Goal: Task Accomplishment & Management: Complete application form

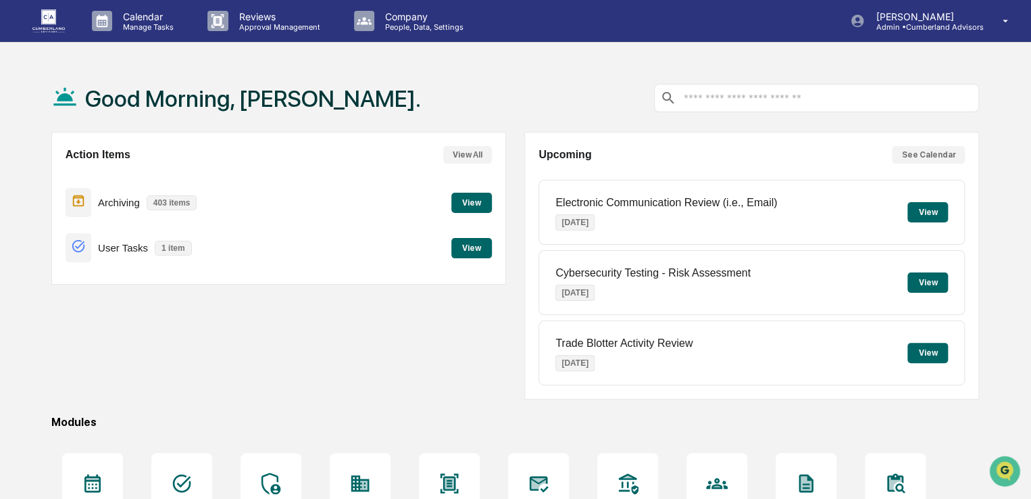
click at [473, 205] on button "View" at bounding box center [471, 203] width 41 height 20
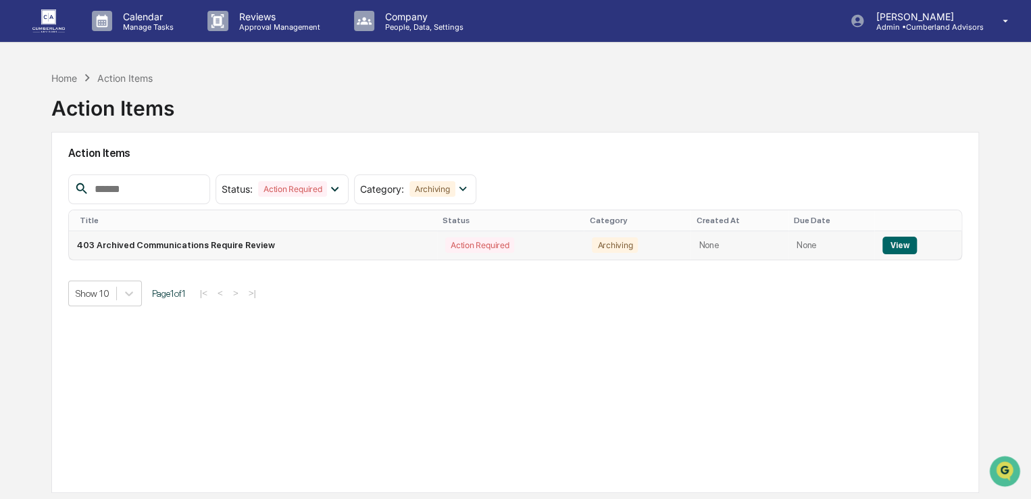
click at [886, 238] on button "View" at bounding box center [899, 245] width 34 height 18
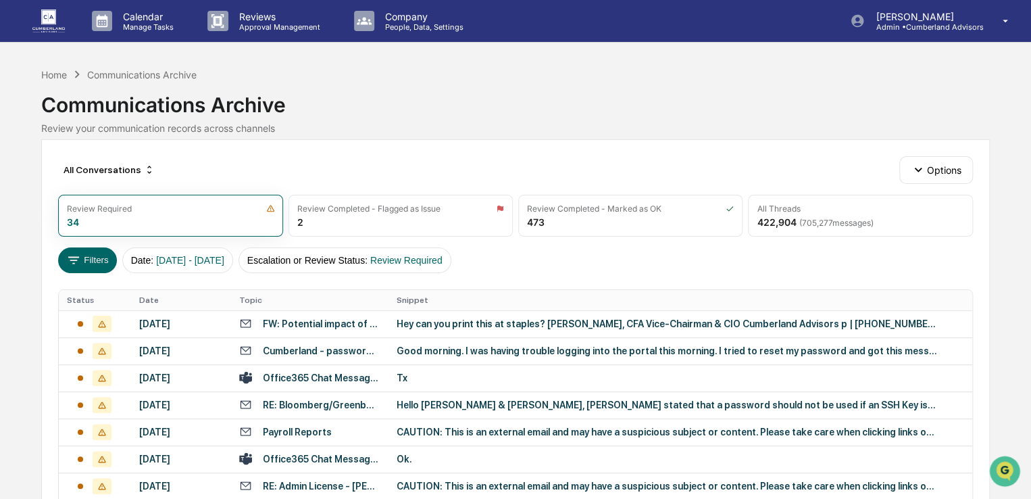
click at [53, 20] on img at bounding box center [48, 20] width 32 height 22
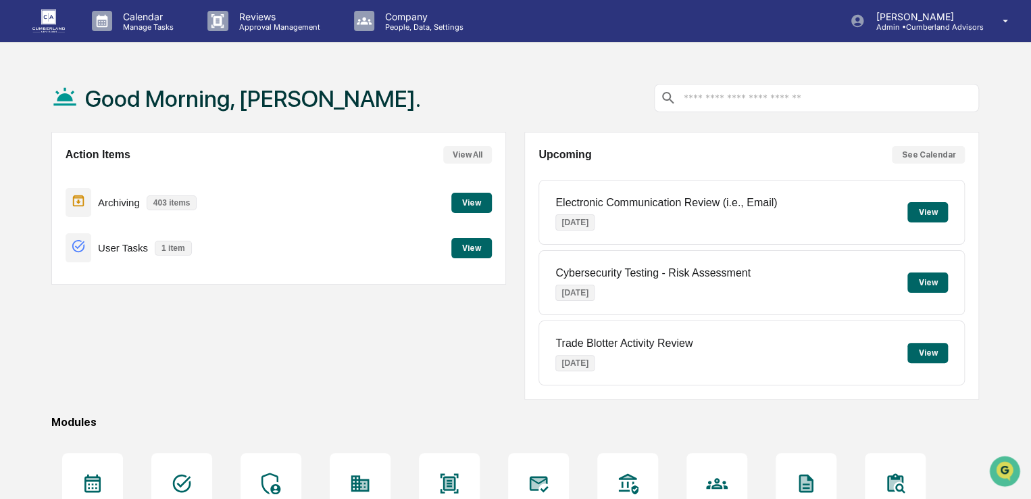
click at [472, 252] on button "View" at bounding box center [471, 248] width 41 height 20
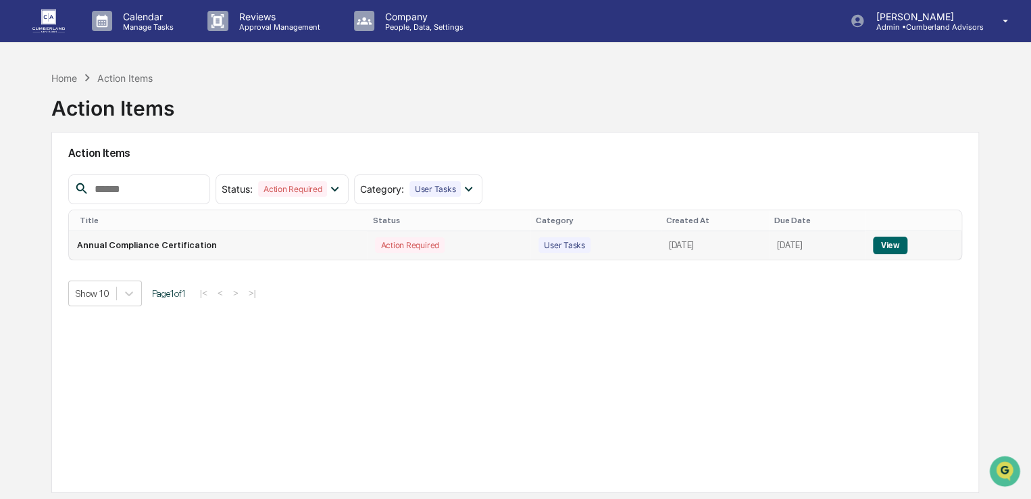
click at [905, 239] on button "View" at bounding box center [890, 245] width 34 height 18
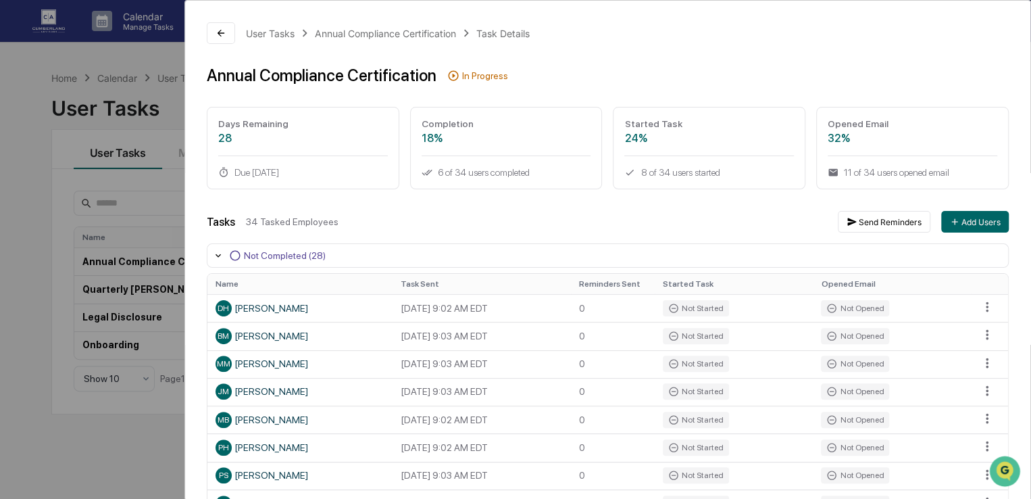
click at [474, 75] on div "In Progress" at bounding box center [485, 75] width 46 height 11
click at [42, 227] on div "User Tasks Annual Compliance Certification Task Details Annual Compliance Certi…" at bounding box center [515, 249] width 1031 height 499
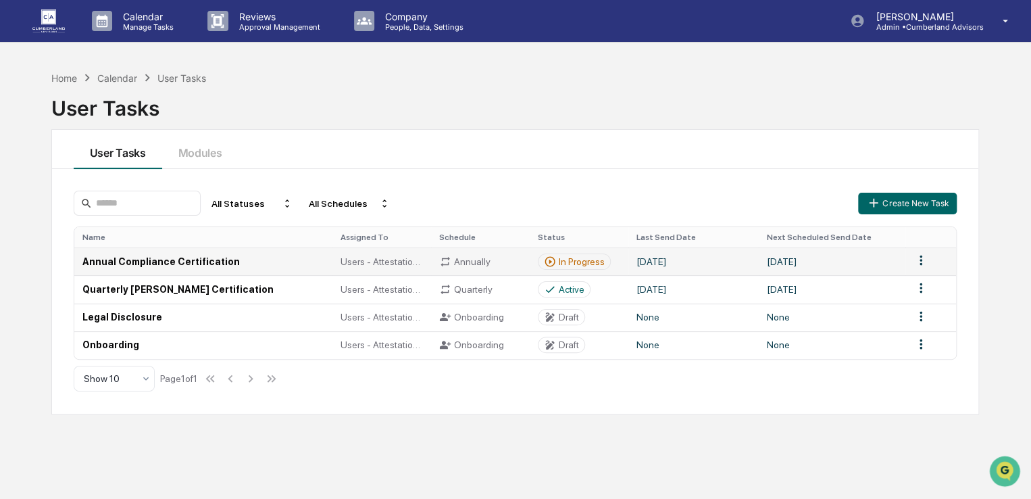
click at [922, 257] on html "Calendar Manage Tasks Reviews Approval Management Company People, Data, Setting…" at bounding box center [515, 249] width 1031 height 499
click at [922, 257] on html "Calendar Manage Tasks Reviews Approval Management Company People, Data, Setting…" at bounding box center [519, 249] width 1038 height 499
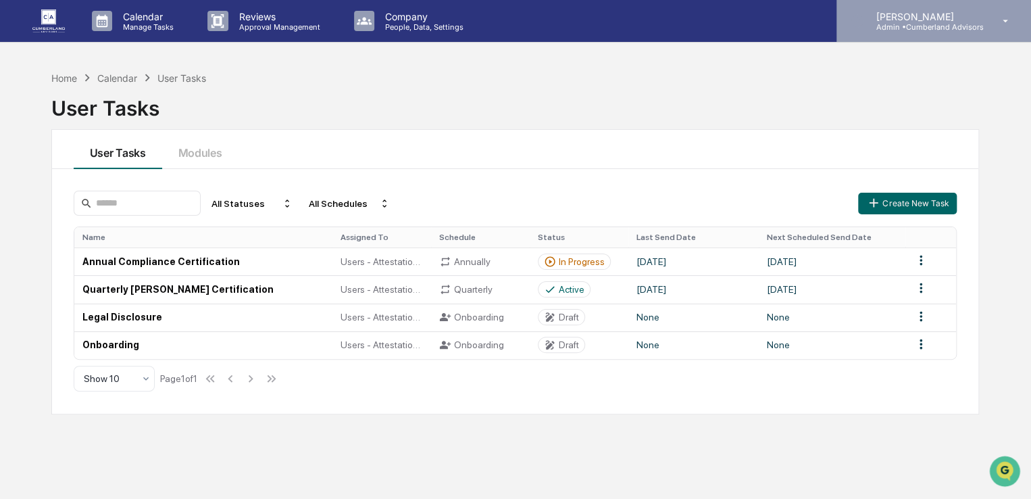
click at [960, 24] on p "Admin • Cumberland Advisors" at bounding box center [924, 26] width 118 height 9
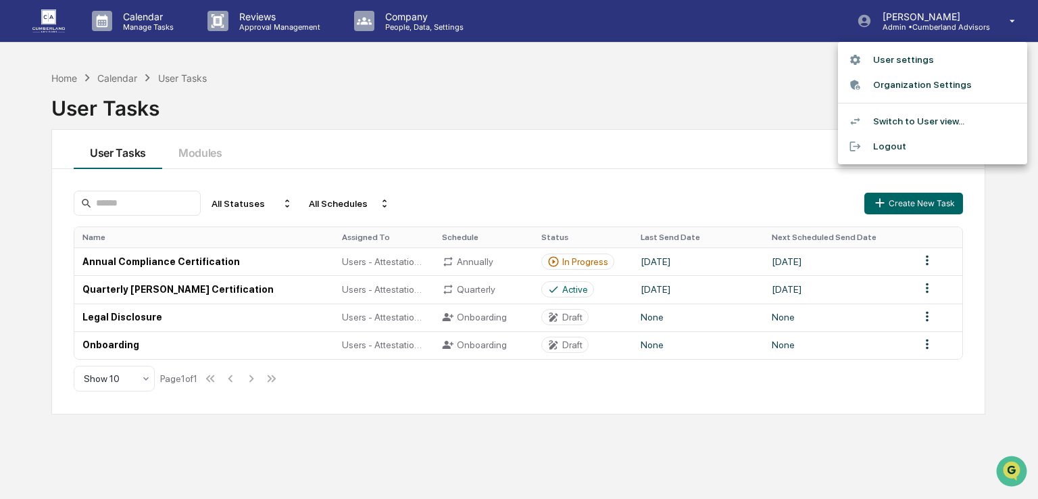
click at [922, 118] on li "Switch to User view..." at bounding box center [932, 121] width 189 height 25
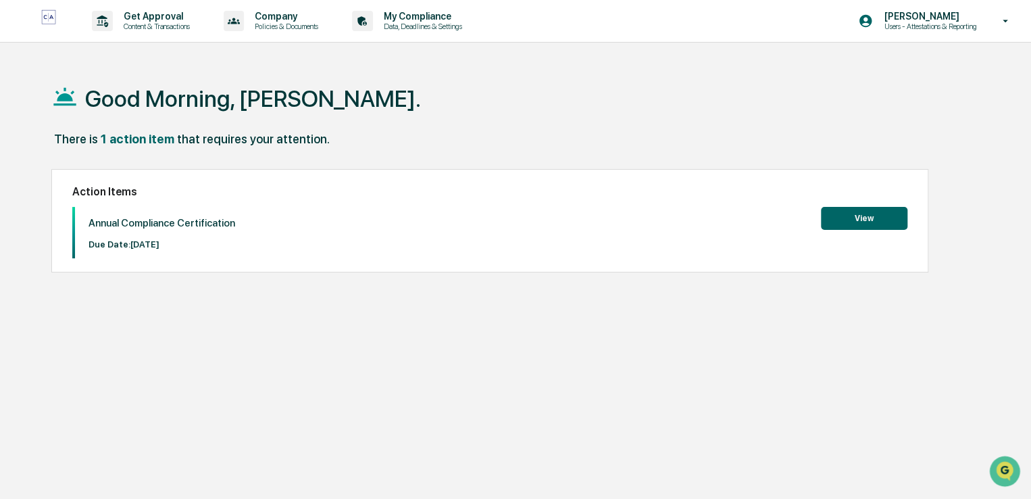
click at [856, 217] on button "View" at bounding box center [864, 218] width 86 height 23
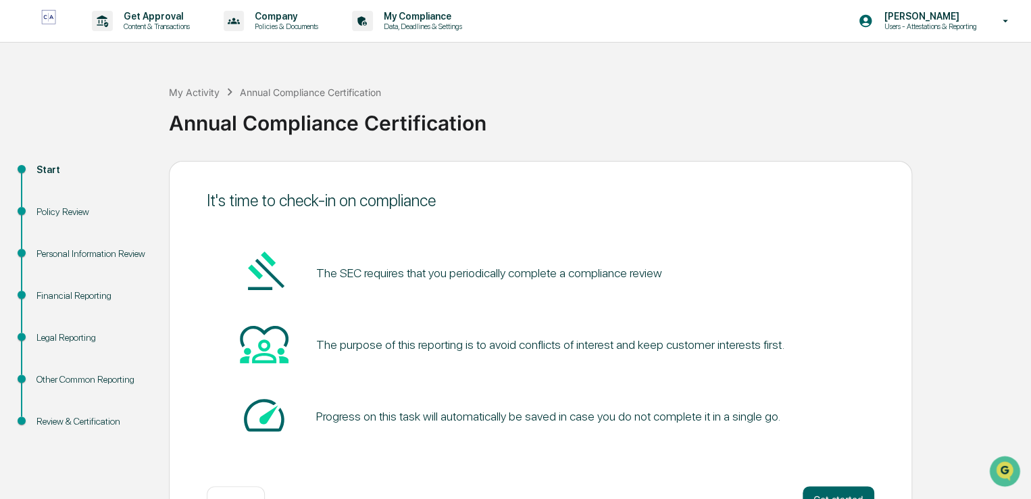
scroll to position [45, 0]
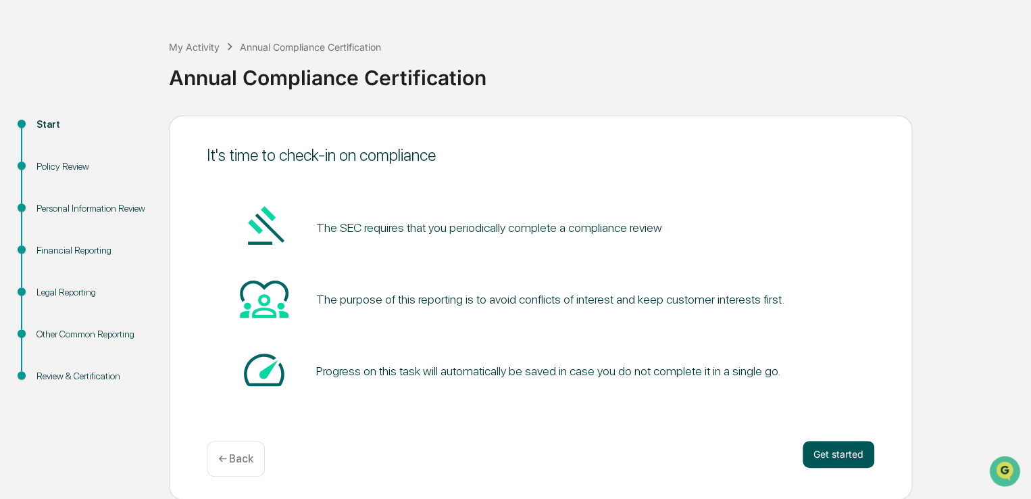
click at [861, 459] on button "Get started" at bounding box center [839, 454] width 72 height 27
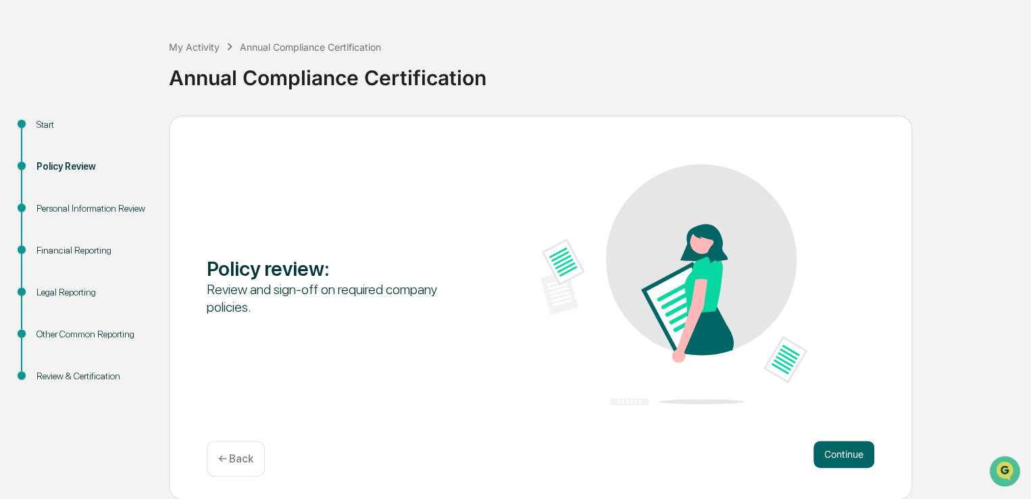
click at [875, 452] on div "Policy review : Review and sign-off on required company policies. Continue ← Ba…" at bounding box center [540, 308] width 743 height 384
click at [843, 449] on button "Continue" at bounding box center [843, 454] width 61 height 27
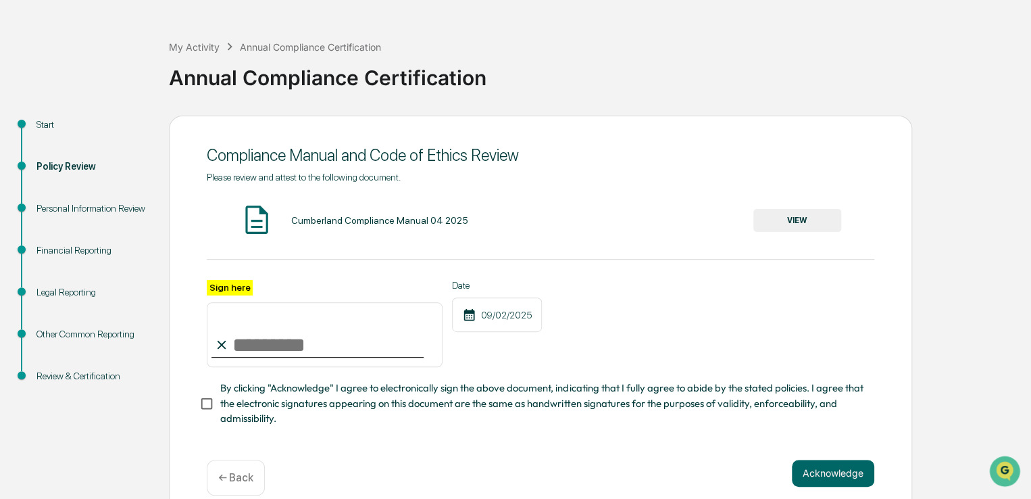
click at [220, 286] on label "Sign here" at bounding box center [230, 288] width 46 height 16
click at [220, 302] on input "Sign here" at bounding box center [325, 334] width 236 height 65
type input "**********"
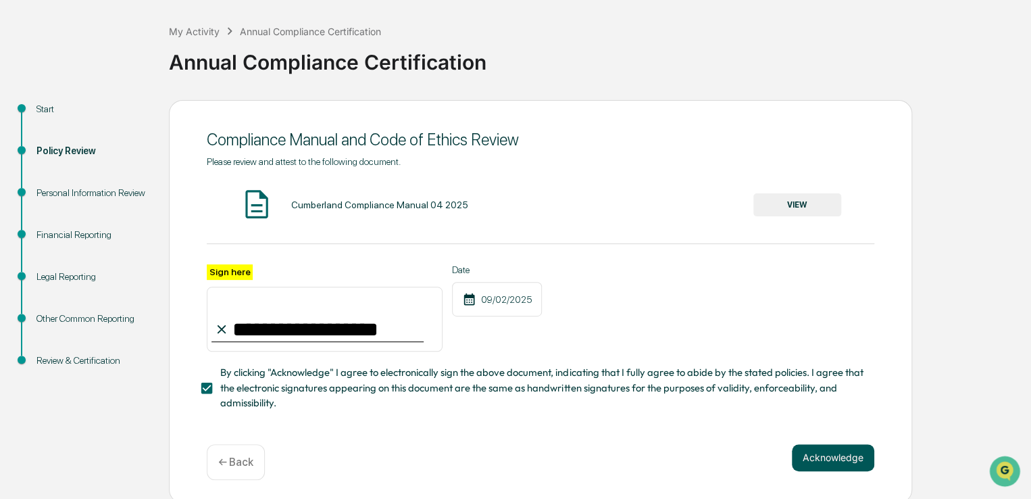
scroll to position [70, 0]
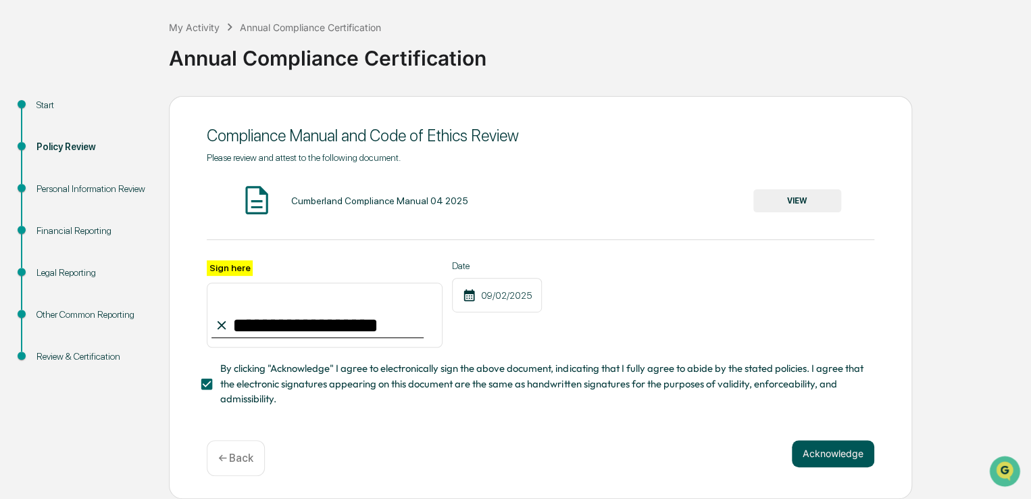
click at [811, 448] on button "Acknowledge" at bounding box center [833, 453] width 82 height 27
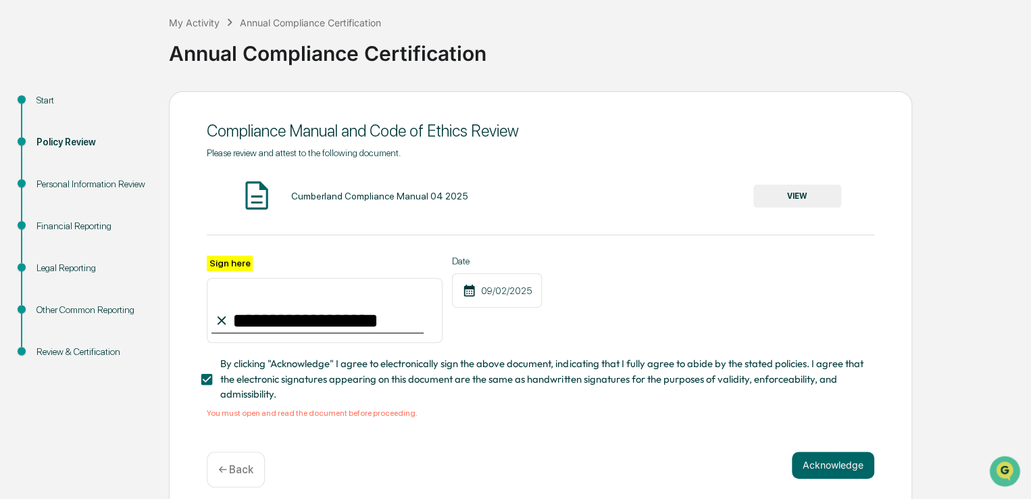
click at [775, 190] on button "VIEW" at bounding box center [797, 195] width 88 height 23
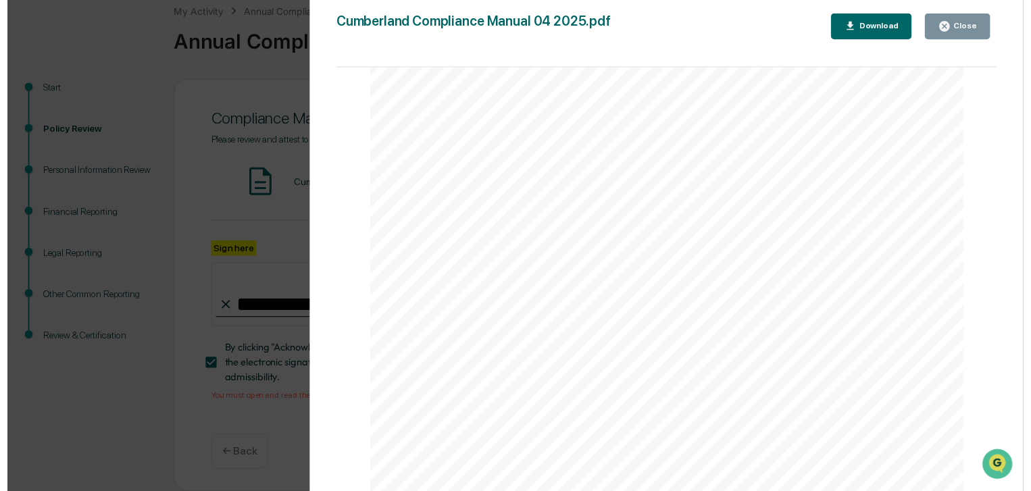
scroll to position [72906, 0]
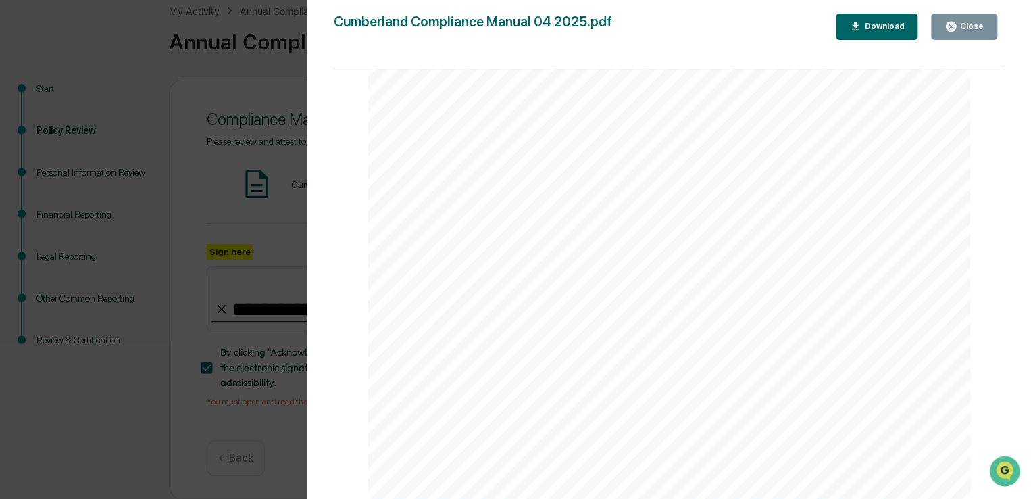
click at [119, 445] on div "Version History [DATE] 07:20 PM [PERSON_NAME] Cumberland Compliance Manual 04 2…" at bounding box center [515, 249] width 1031 height 499
click at [935, 26] on button "Close" at bounding box center [964, 27] width 66 height 26
click at [942, 24] on button "Close" at bounding box center [964, 27] width 66 height 26
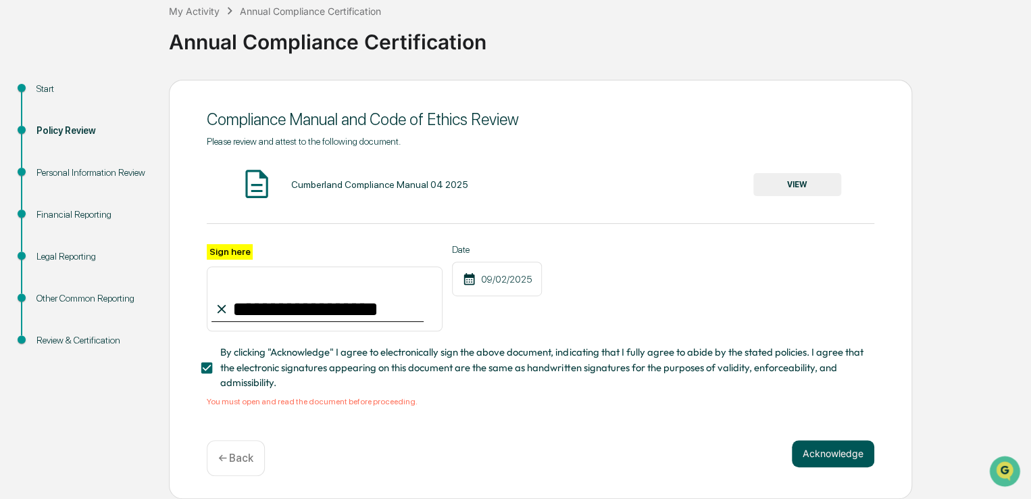
click at [842, 449] on button "Acknowledge" at bounding box center [833, 453] width 82 height 27
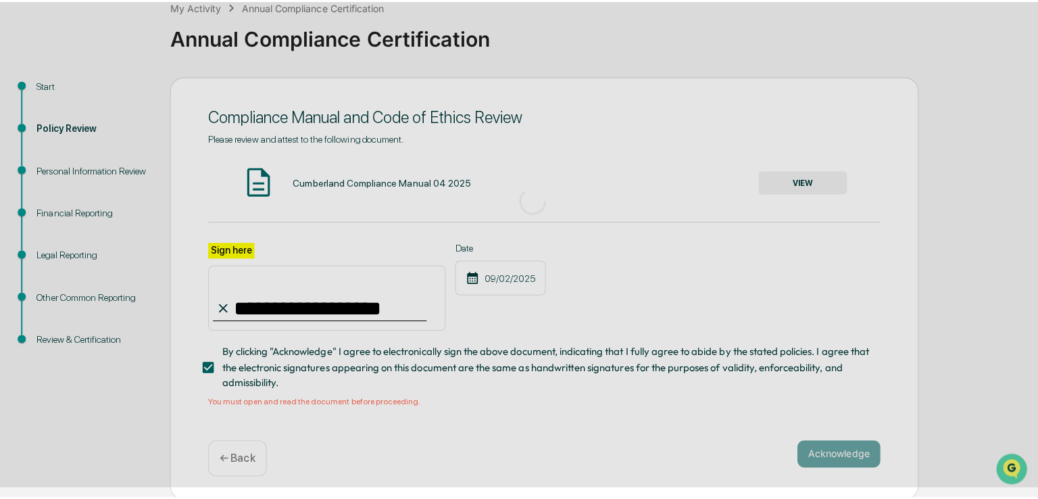
scroll to position [45, 0]
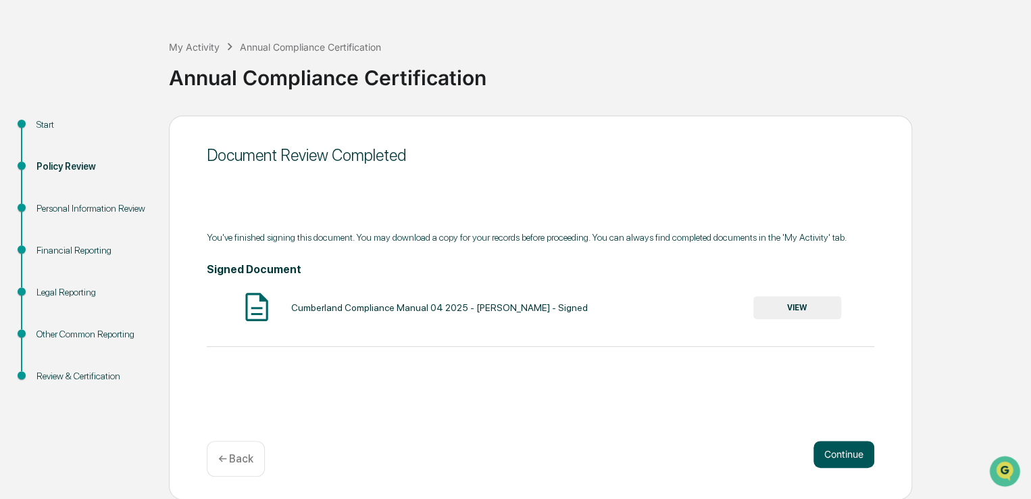
click at [828, 462] on button "Continue" at bounding box center [843, 454] width 61 height 27
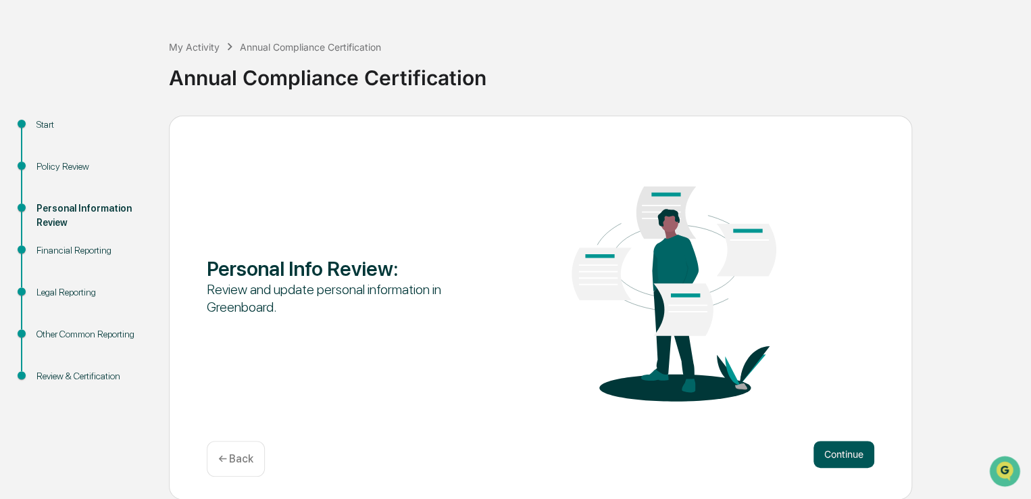
click at [836, 459] on button "Continue" at bounding box center [843, 454] width 61 height 27
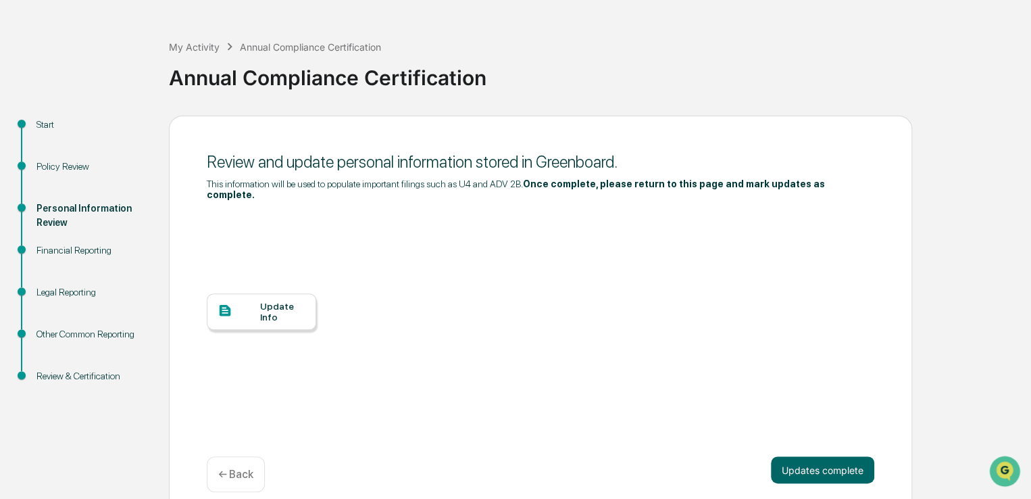
click at [250, 303] on div at bounding box center [239, 311] width 43 height 17
click at [798, 456] on button "Updates complete" at bounding box center [822, 469] width 103 height 27
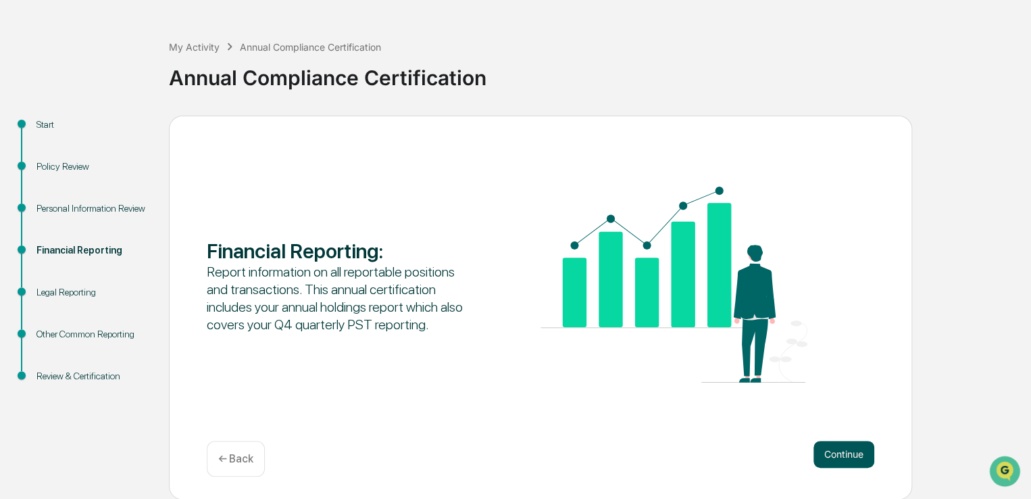
click at [830, 450] on button "Continue" at bounding box center [843, 454] width 61 height 27
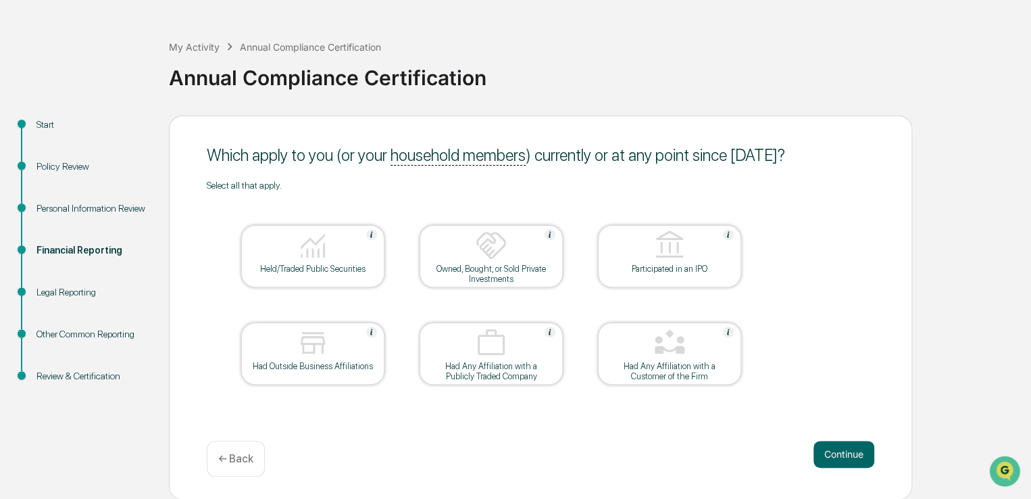
click at [343, 254] on div at bounding box center [312, 246] width 135 height 34
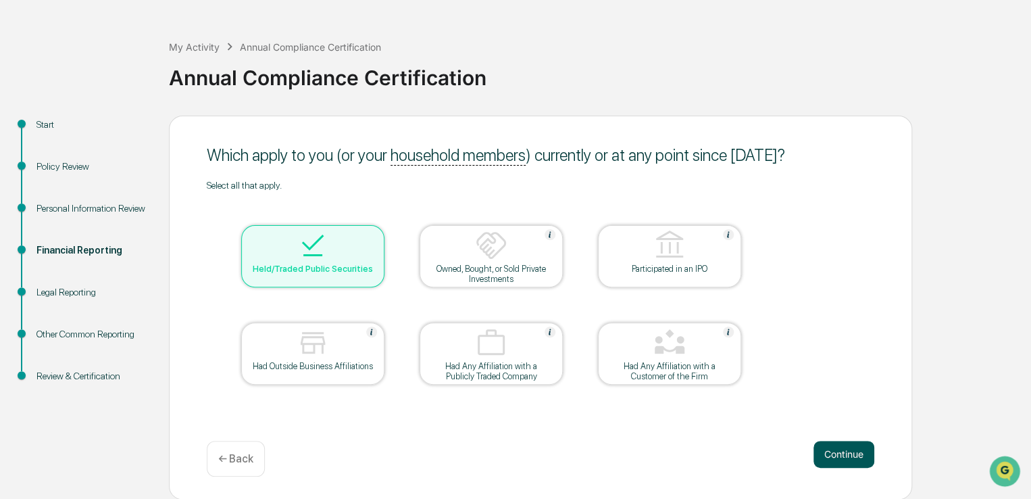
click at [849, 453] on button "Continue" at bounding box center [843, 454] width 61 height 27
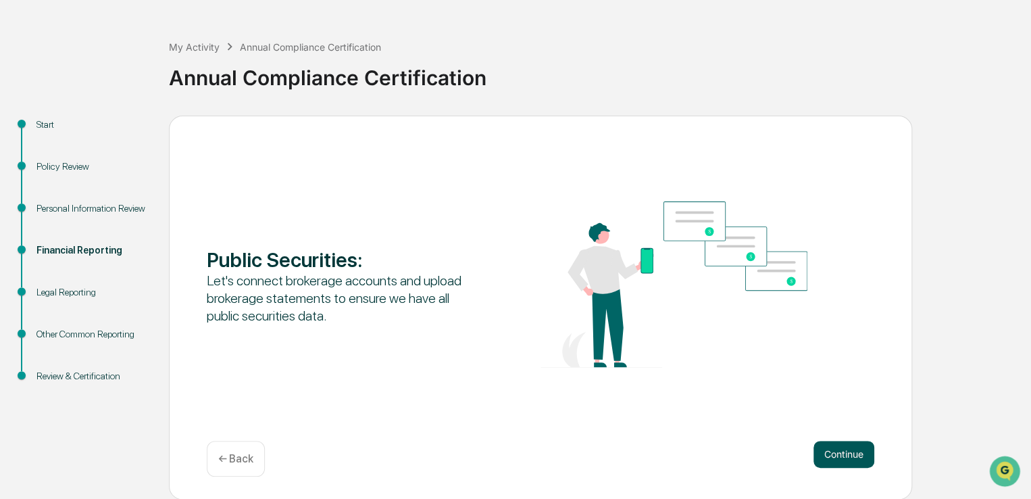
click at [850, 453] on button "Continue" at bounding box center [843, 454] width 61 height 27
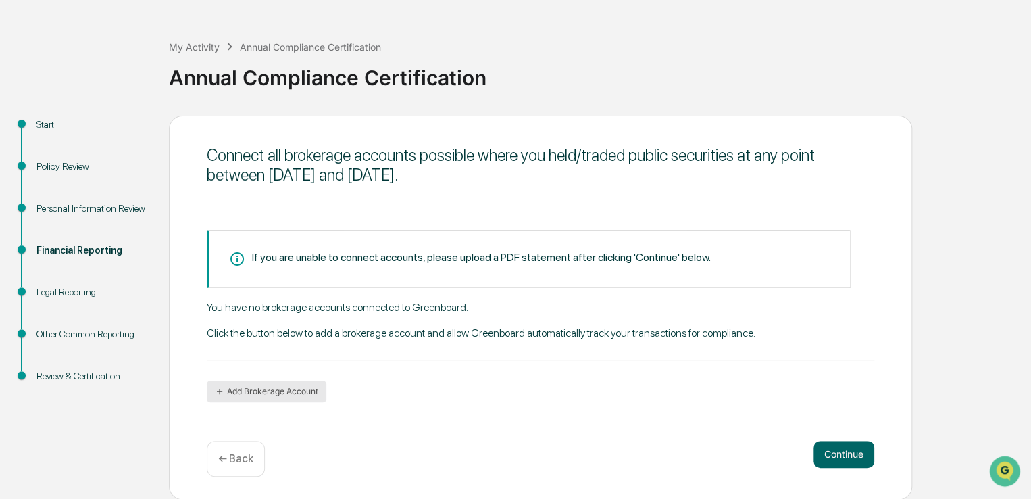
click at [275, 392] on button "Add Brokerage Account" at bounding box center [267, 391] width 120 height 22
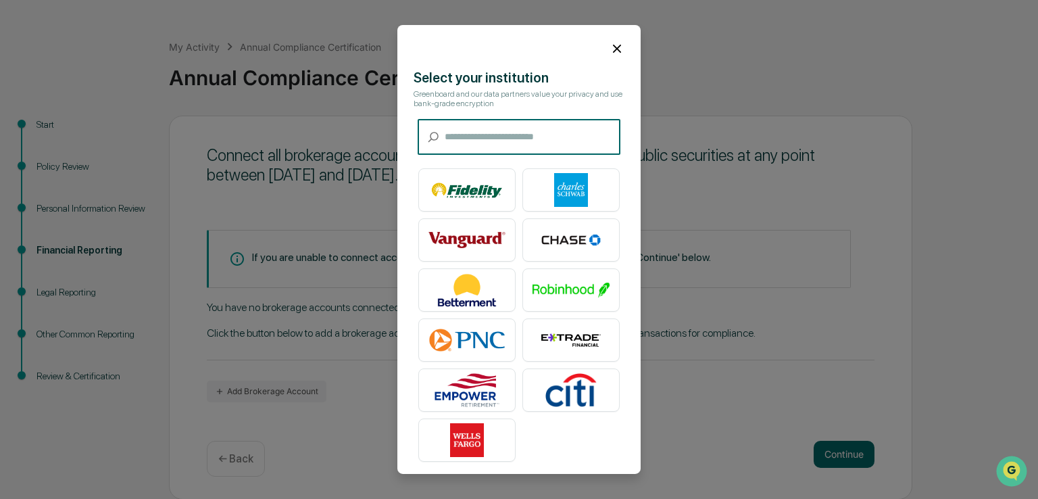
click at [615, 49] on icon at bounding box center [616, 48] width 15 height 15
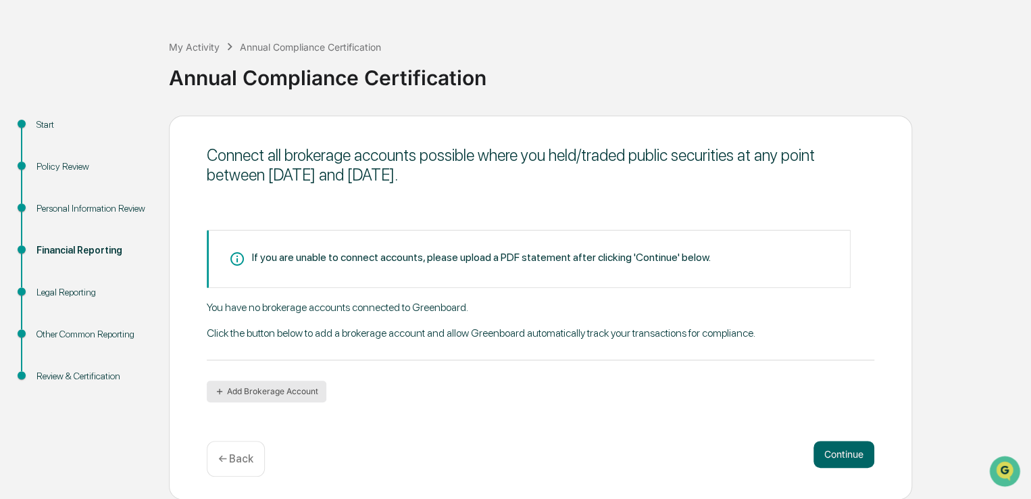
click at [278, 387] on button "Add Brokerage Account" at bounding box center [267, 391] width 120 height 22
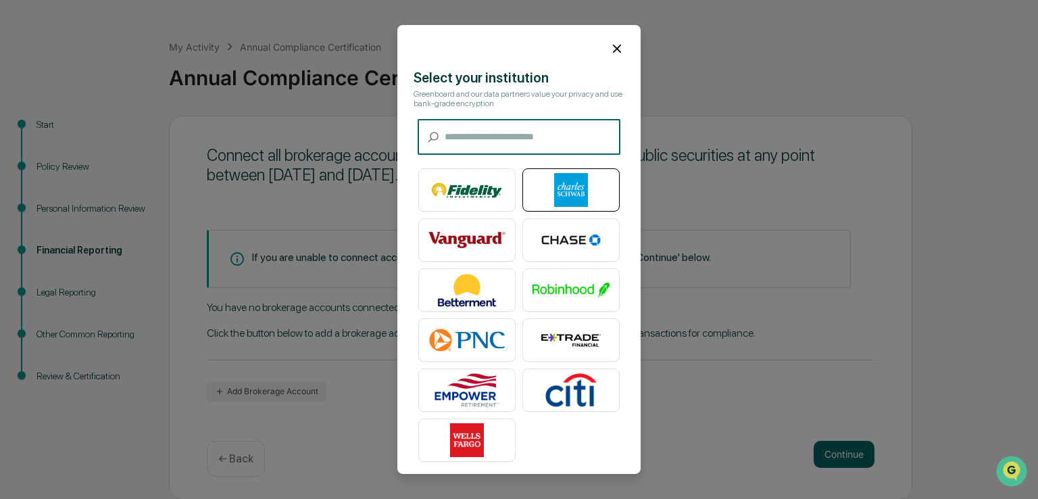
click at [565, 193] on img at bounding box center [570, 190] width 77 height 34
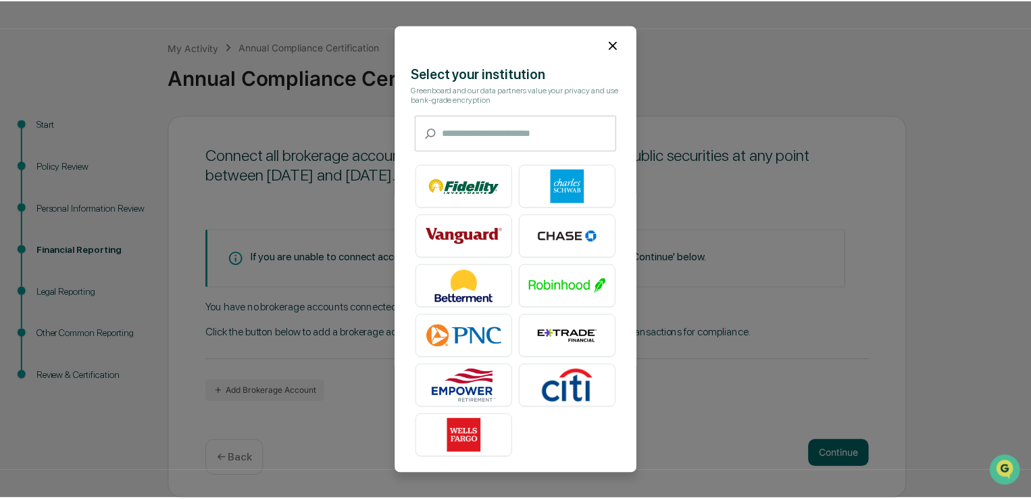
scroll to position [5, 0]
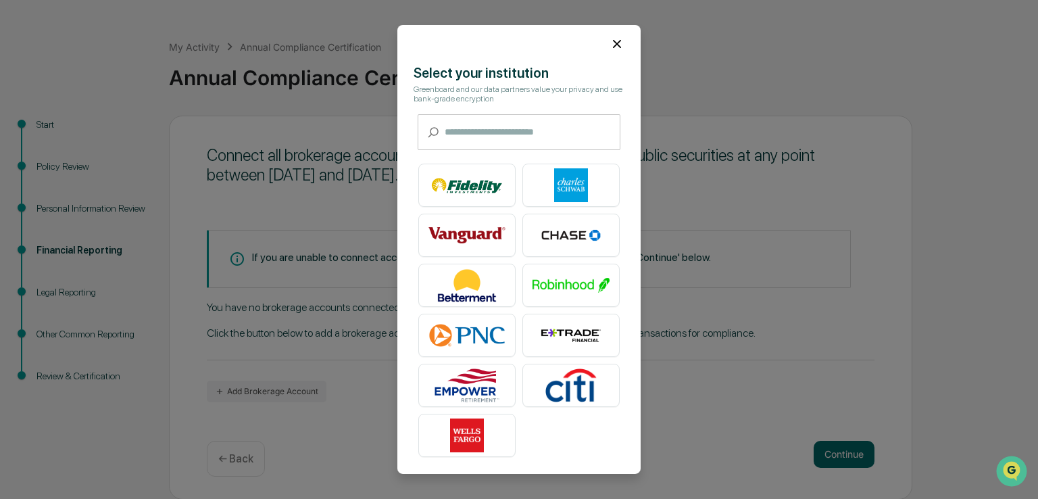
click at [611, 39] on icon at bounding box center [616, 43] width 15 height 15
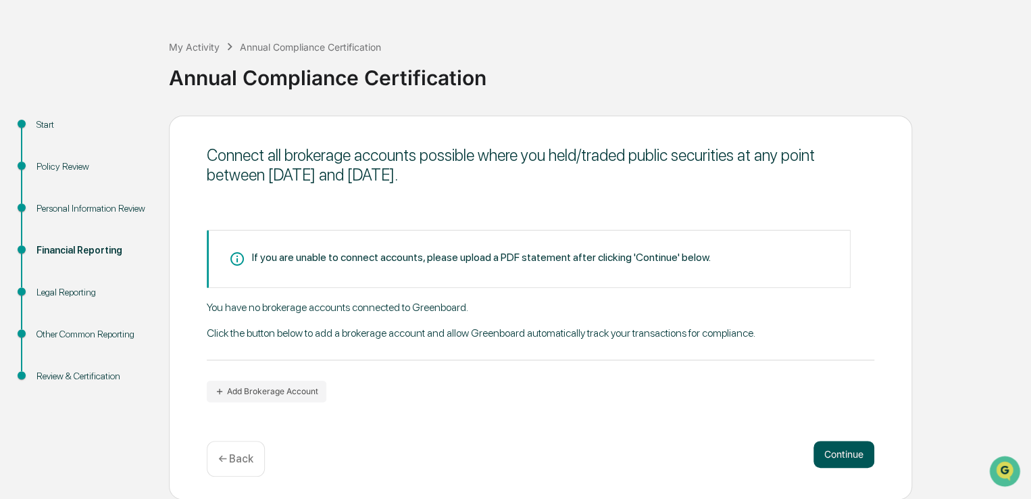
click at [830, 453] on button "Continue" at bounding box center [843, 454] width 61 height 27
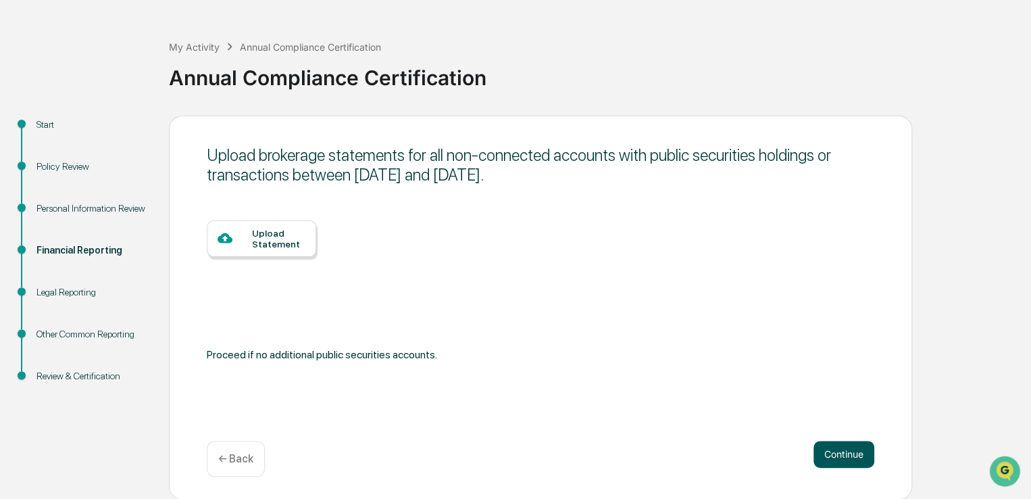
click at [829, 454] on button "Continue" at bounding box center [843, 454] width 61 height 27
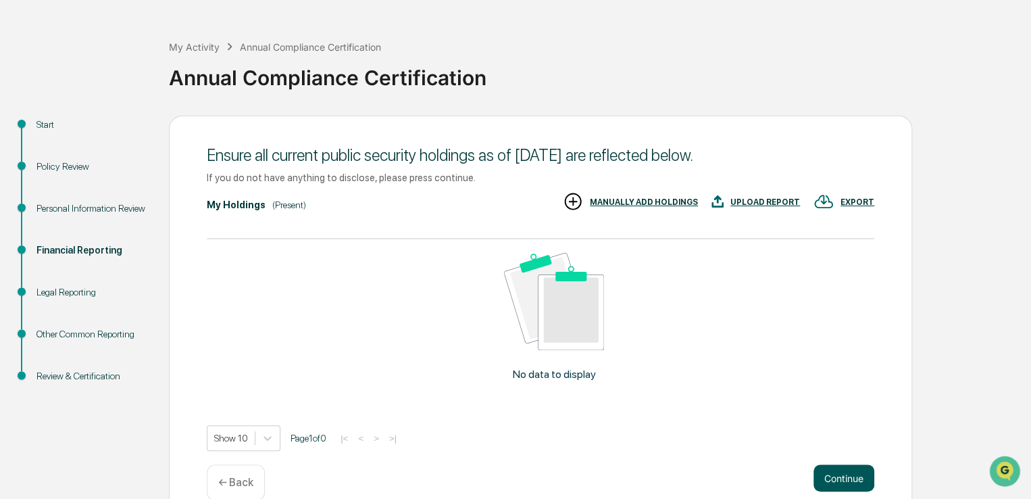
click at [825, 474] on button "Continue" at bounding box center [843, 477] width 61 height 27
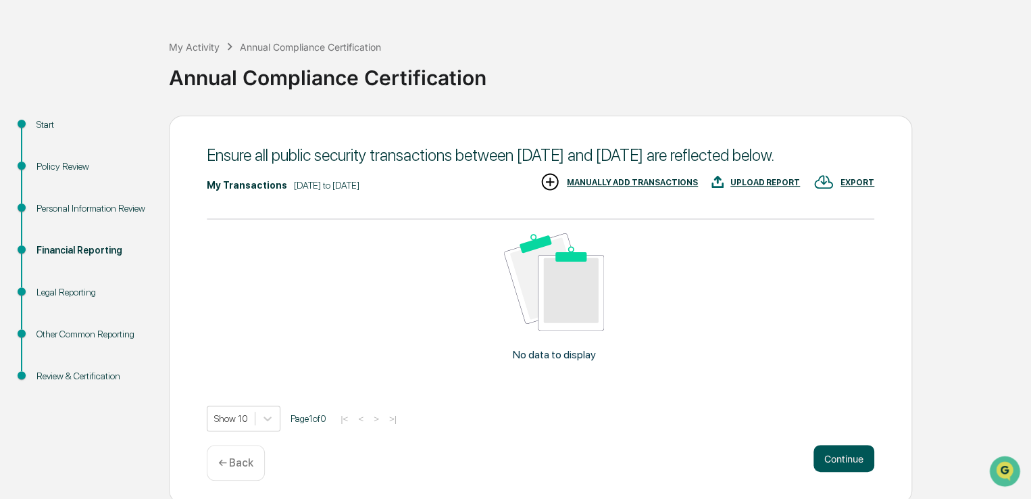
click at [828, 472] on button "Continue" at bounding box center [843, 458] width 61 height 27
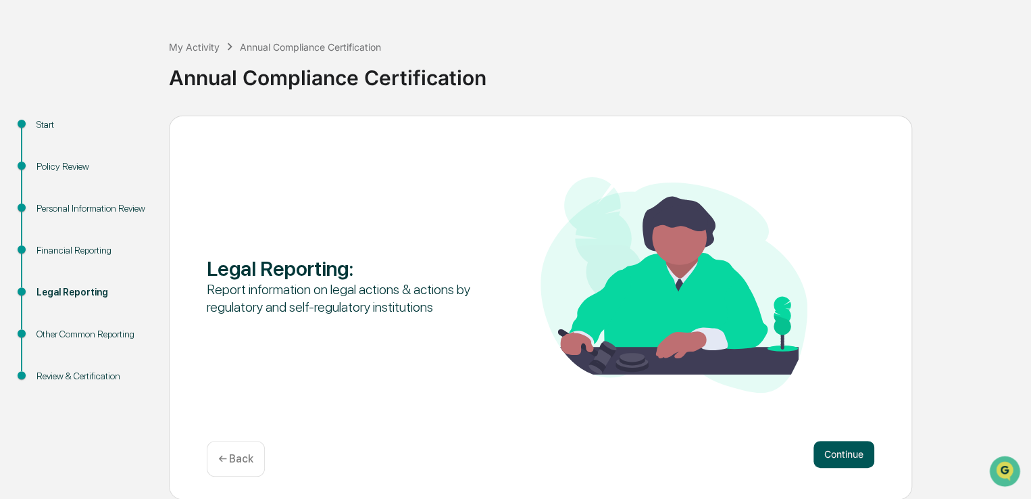
click at [832, 443] on button "Continue" at bounding box center [843, 454] width 61 height 27
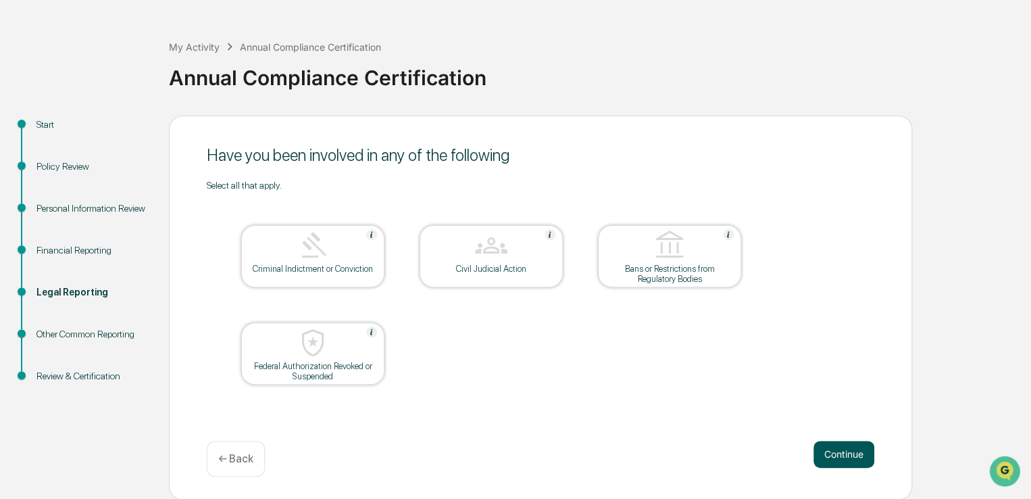
click at [850, 455] on button "Continue" at bounding box center [843, 454] width 61 height 27
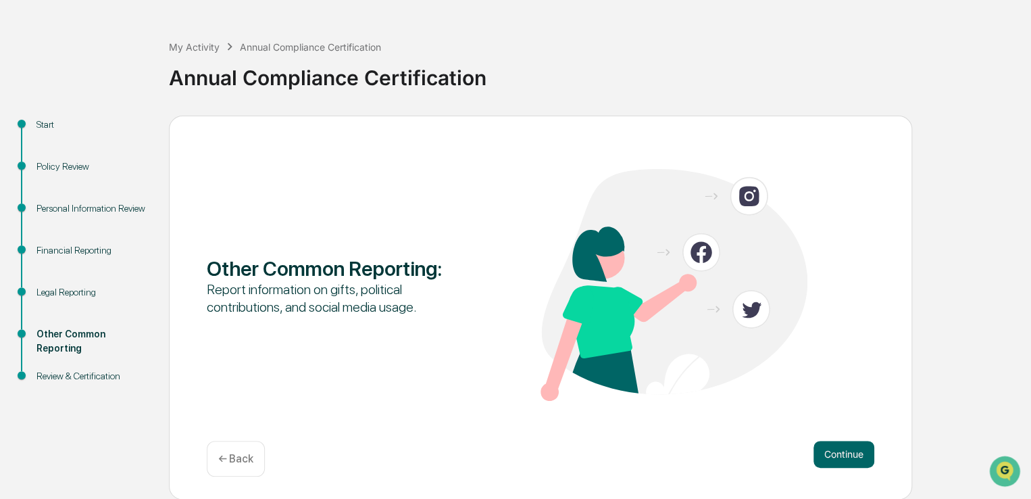
click at [850, 455] on button "Continue" at bounding box center [843, 454] width 61 height 27
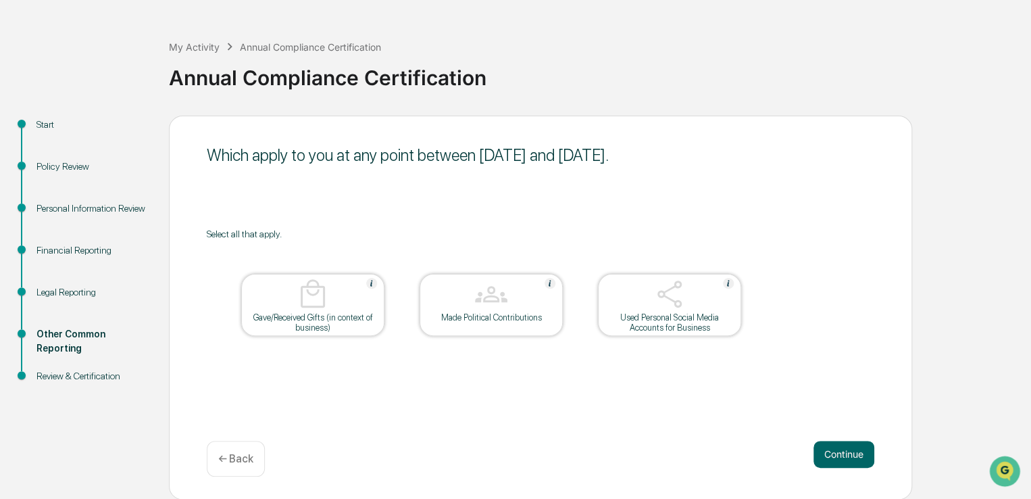
click at [850, 455] on button "Continue" at bounding box center [843, 454] width 61 height 27
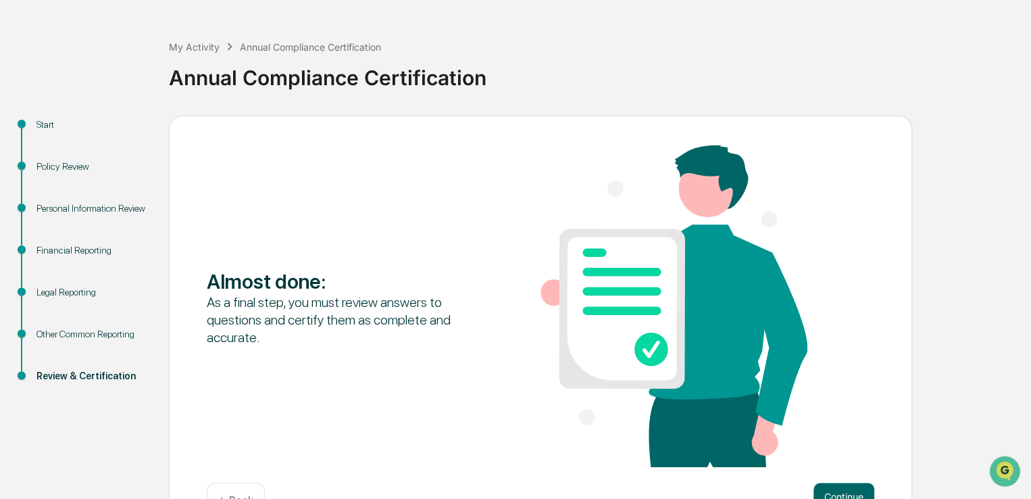
scroll to position [88, 0]
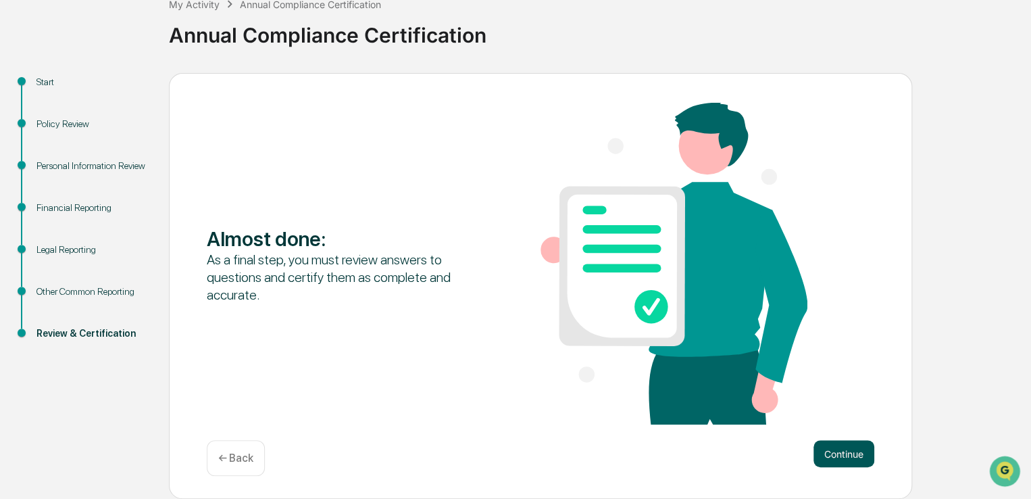
click at [847, 453] on button "Continue" at bounding box center [843, 453] width 61 height 27
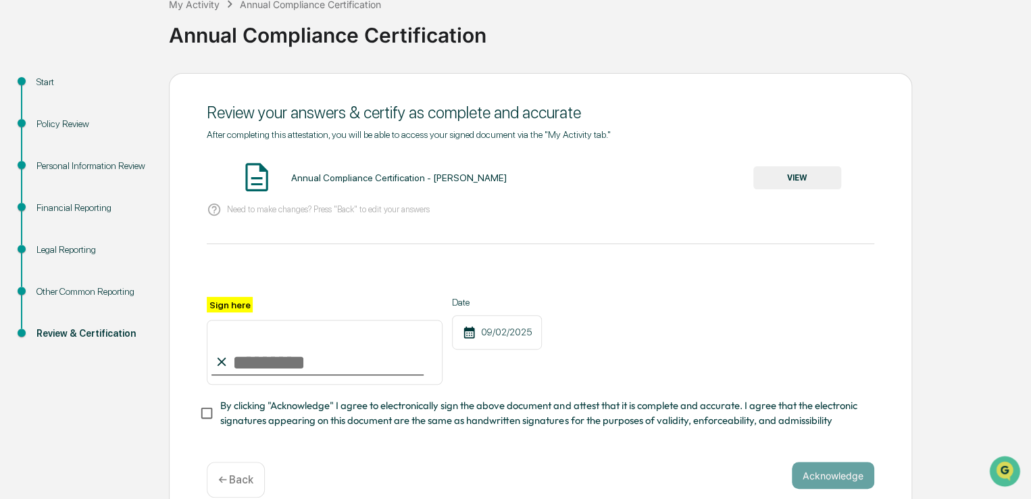
click at [262, 353] on input "Sign here" at bounding box center [325, 352] width 236 height 65
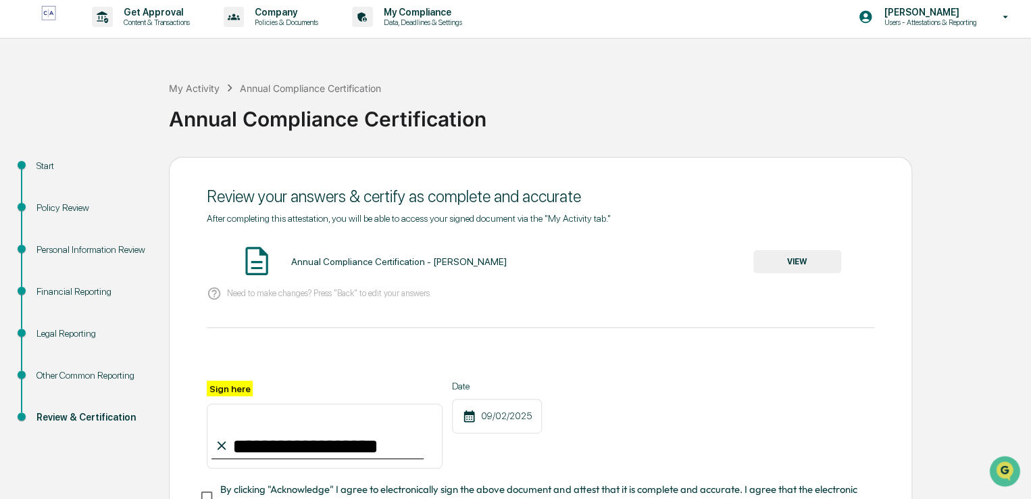
scroll to position [114, 0]
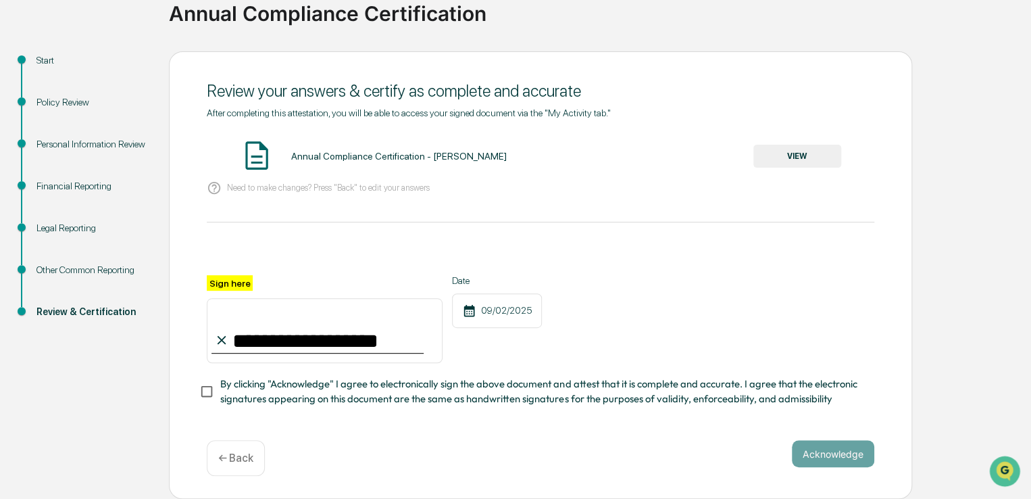
type input "**********"
click at [826, 455] on button "Acknowledge" at bounding box center [833, 453] width 82 height 27
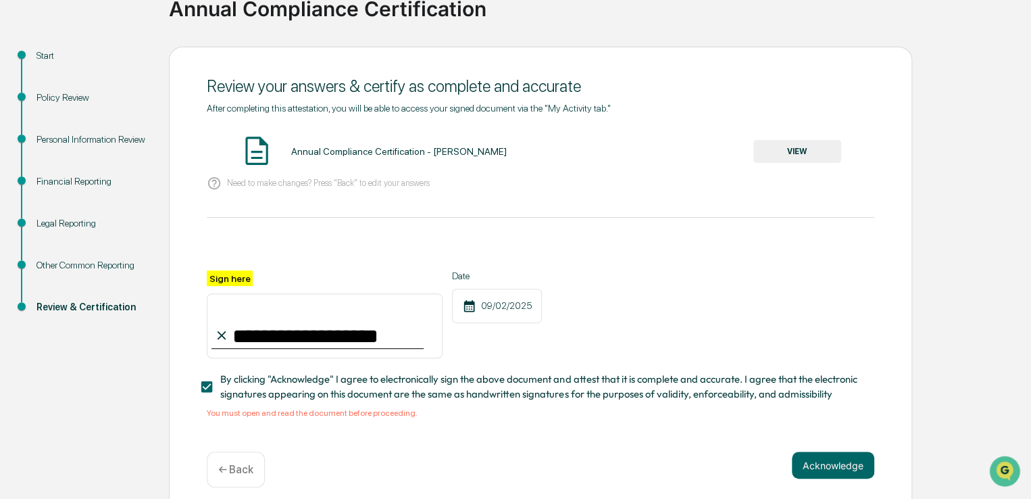
click at [797, 143] on button "VIEW" at bounding box center [797, 151] width 88 height 23
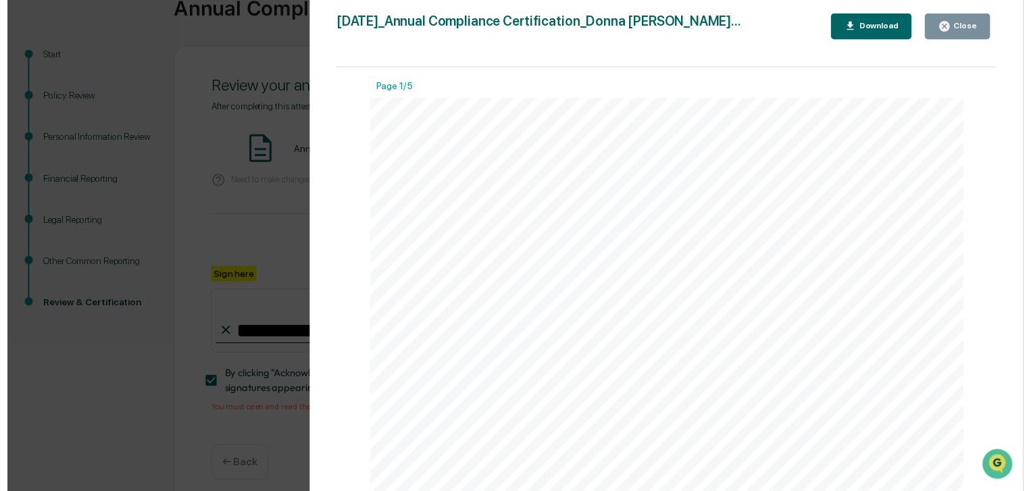
scroll to position [4042, 0]
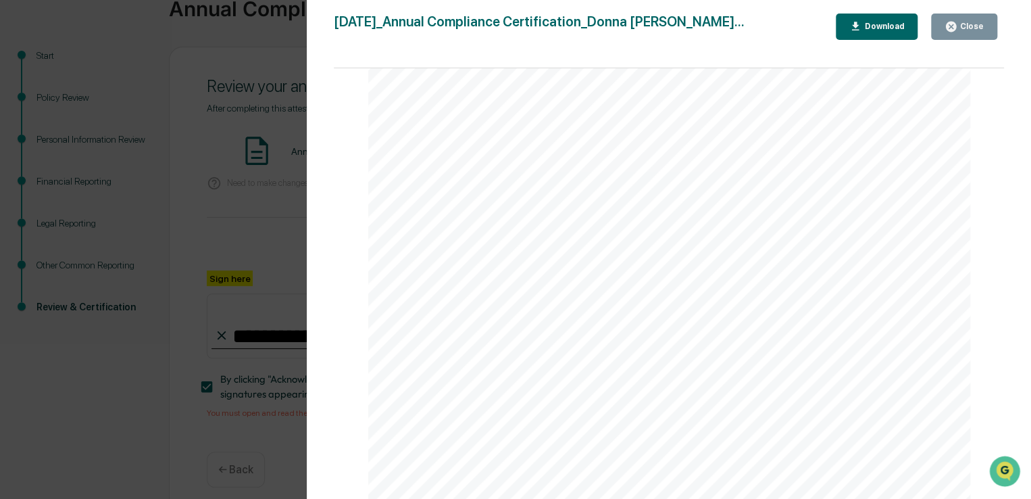
click at [176, 447] on div "Version History [DATE] 02:21 PM [PERSON_NAME] [DATE]_Annual Compliance Certific…" at bounding box center [515, 249] width 1031 height 499
click at [954, 24] on icon "button" at bounding box center [951, 27] width 10 height 10
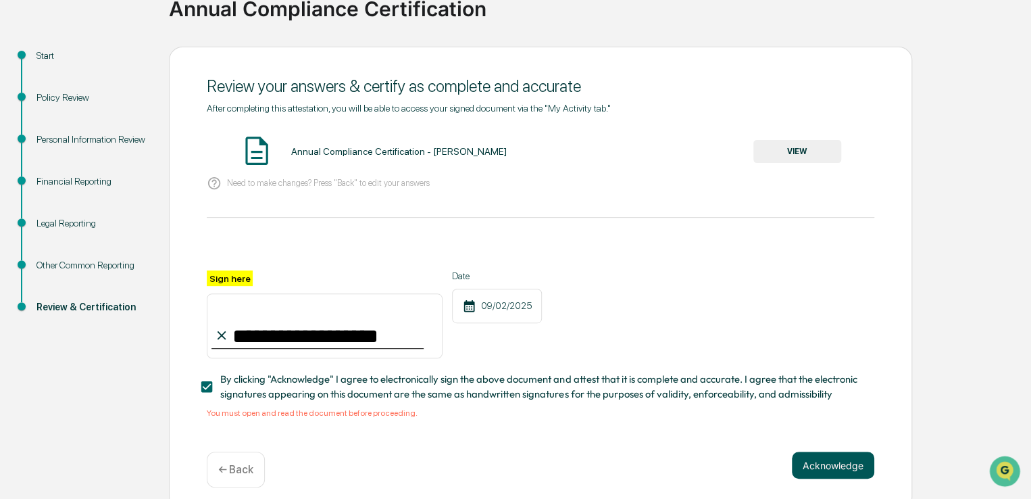
click at [815, 472] on button "Acknowledge" at bounding box center [833, 464] width 82 height 27
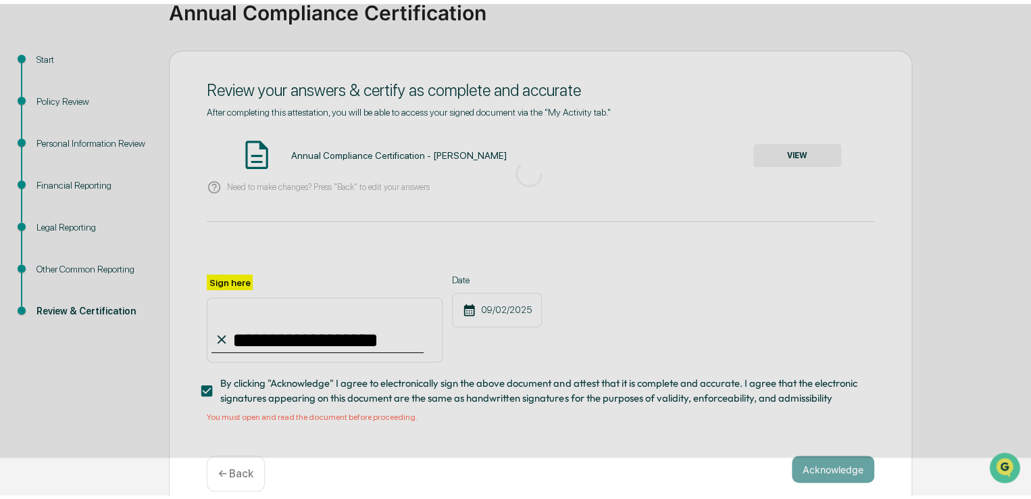
scroll to position [45, 0]
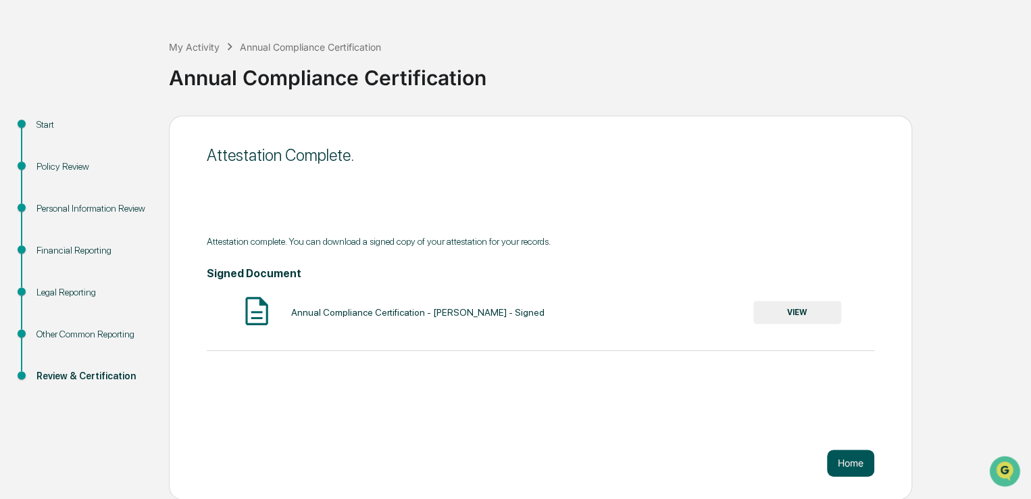
click at [849, 464] on button "Home" at bounding box center [850, 462] width 47 height 27
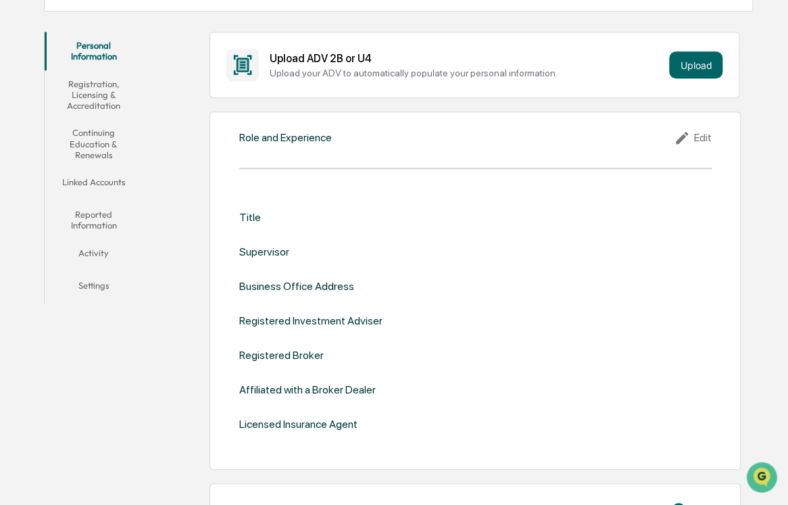
scroll to position [270, 0]
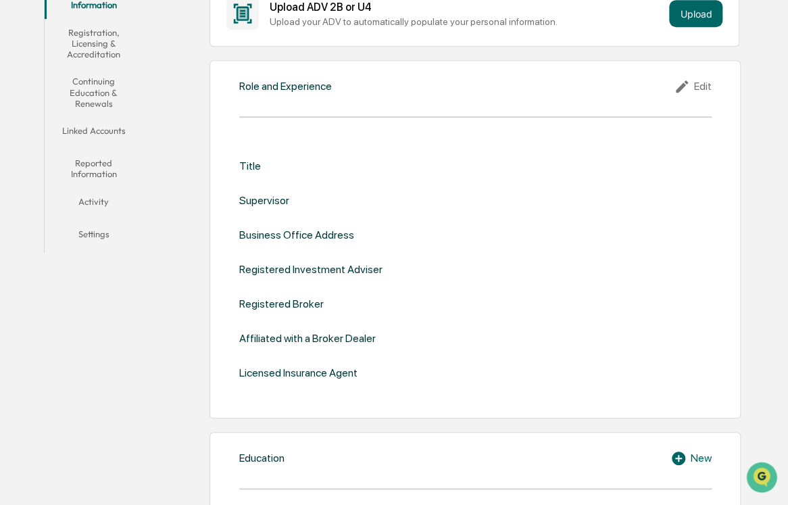
click at [680, 83] on icon at bounding box center [684, 86] width 20 height 16
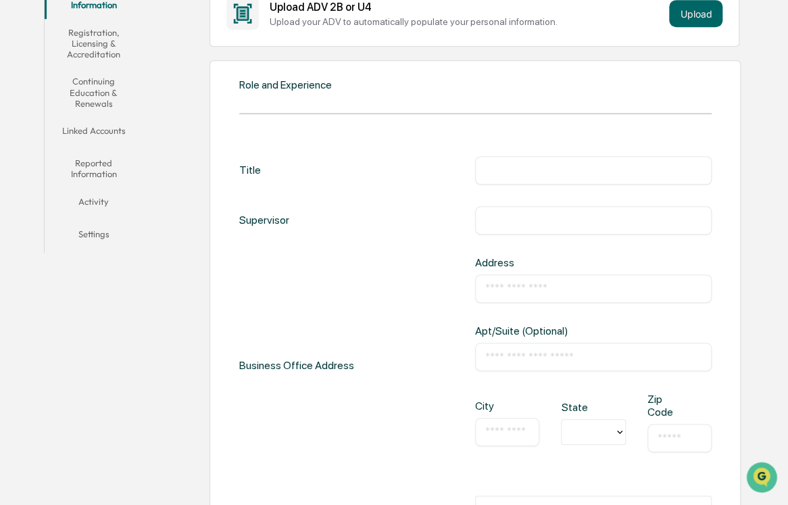
click at [499, 166] on input "text" at bounding box center [593, 171] width 216 height 14
type input "**********"
click at [493, 216] on input "text" at bounding box center [593, 221] width 216 height 14
type input "**********"
click at [527, 285] on input "text" at bounding box center [593, 289] width 216 height 14
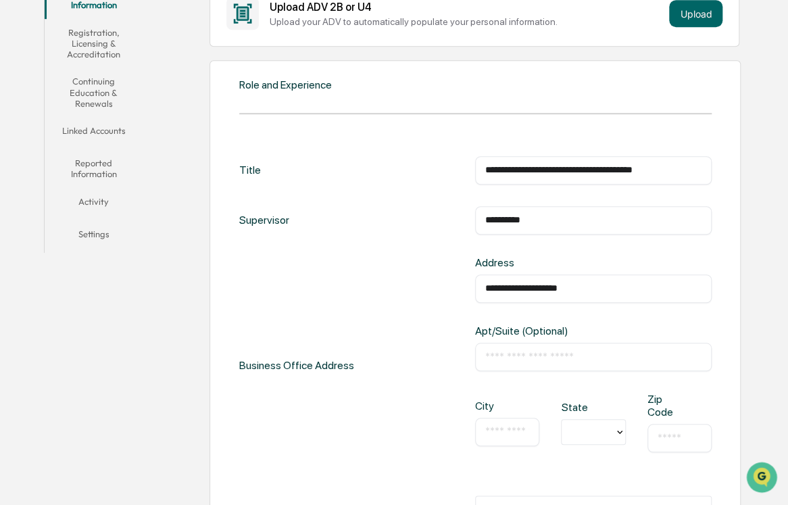
type input "**********"
type input "*********"
type input "********"
type input "*"
click at [615, 432] on icon at bounding box center [619, 431] width 11 height 11
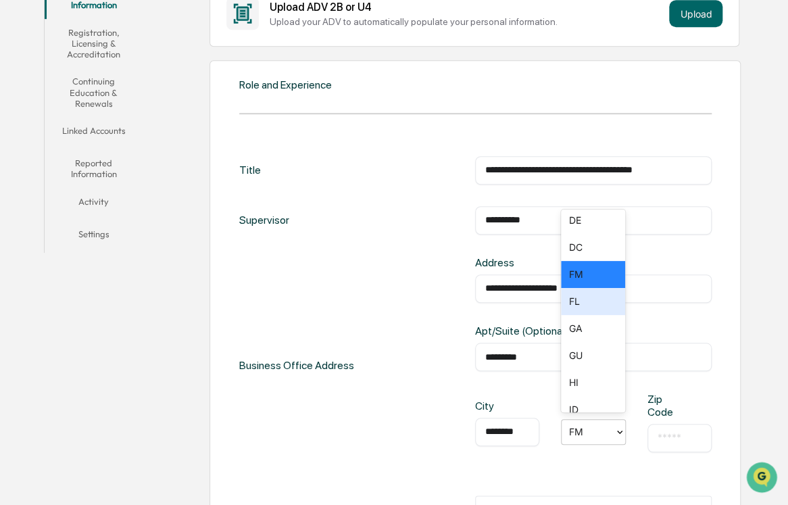
scroll to position [228, 0]
click at [593, 303] on div "FL" at bounding box center [593, 295] width 64 height 27
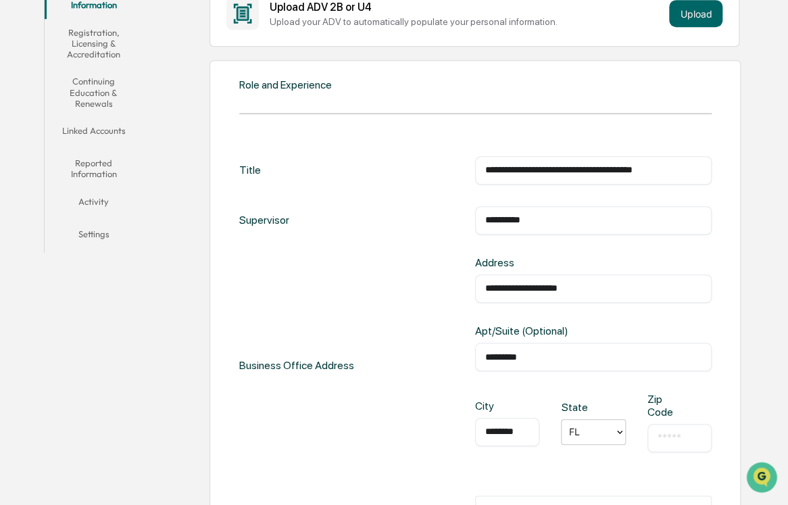
click at [661, 434] on input "text" at bounding box center [679, 438] width 44 height 14
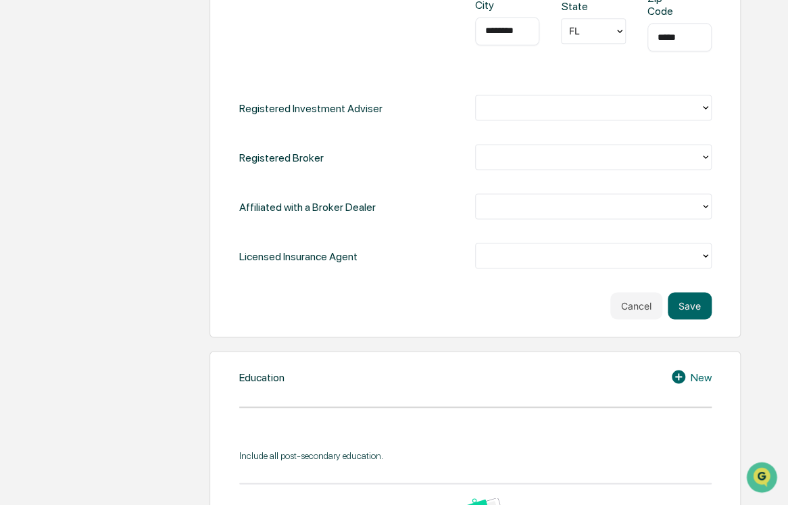
scroll to position [676, 0]
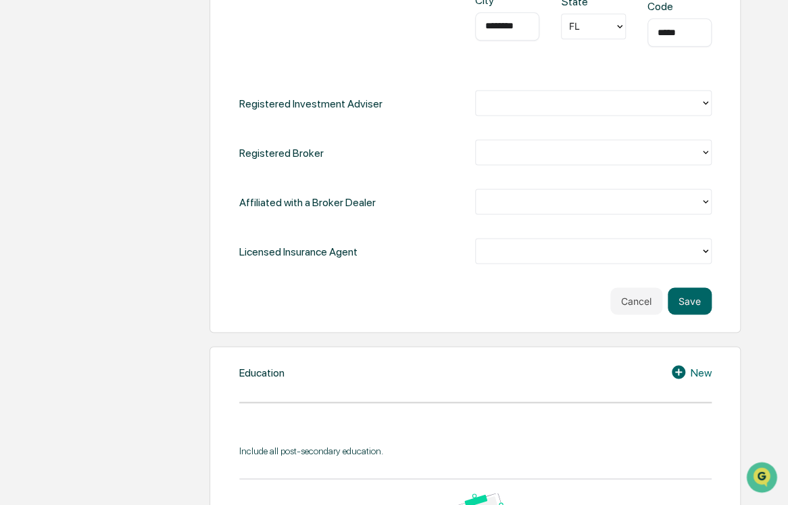
type input "*****"
click at [513, 101] on div at bounding box center [587, 103] width 211 height 16
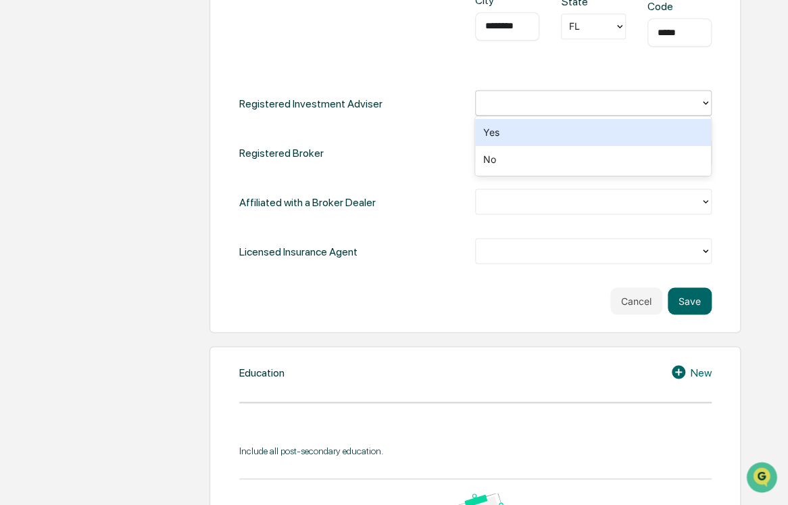
click at [509, 127] on div "Yes" at bounding box center [593, 132] width 236 height 27
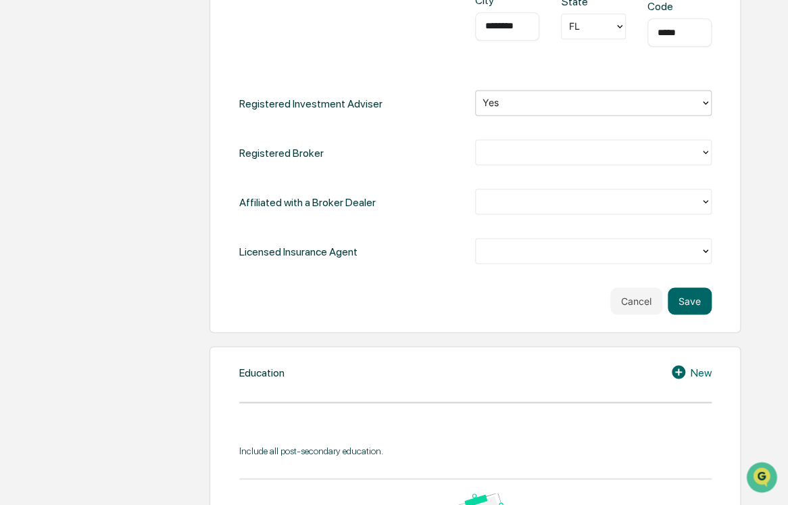
click at [503, 142] on div at bounding box center [588, 152] width 224 height 21
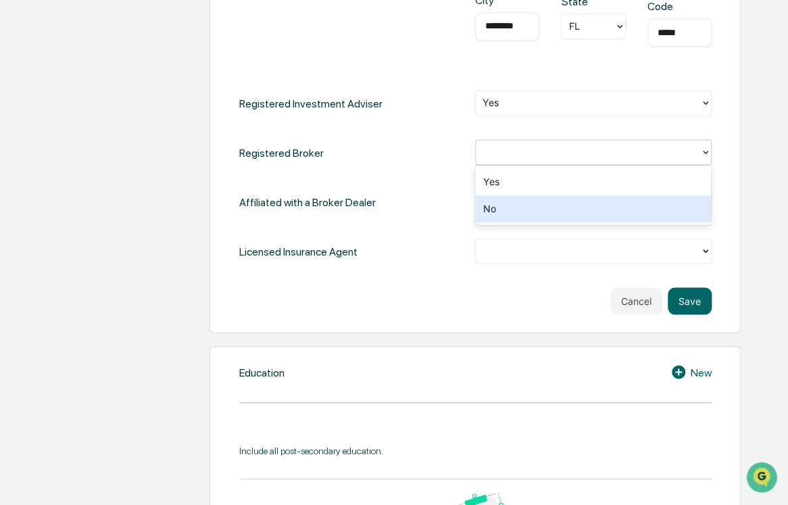
click at [500, 207] on div "No" at bounding box center [593, 208] width 236 height 27
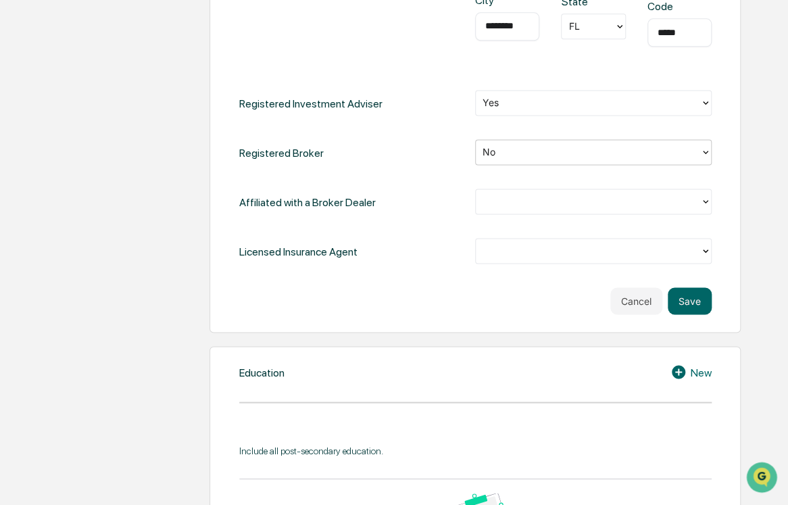
click at [491, 202] on div at bounding box center [587, 202] width 211 height 16
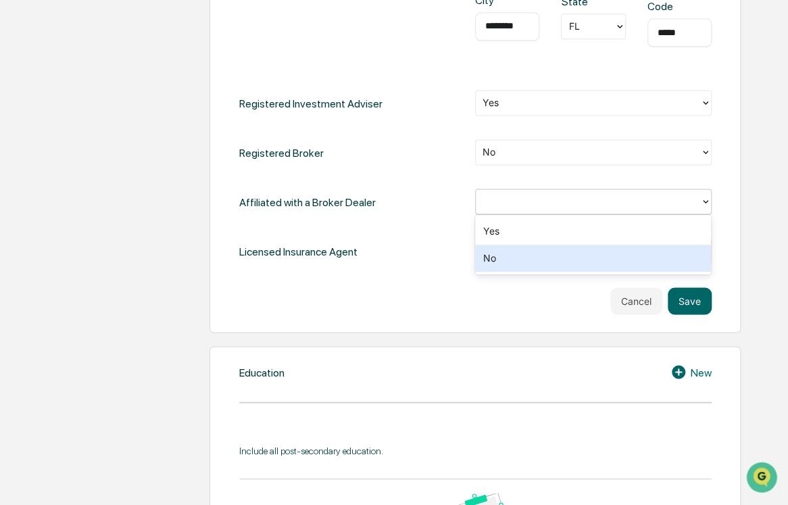
click at [496, 259] on div "No" at bounding box center [593, 258] width 236 height 27
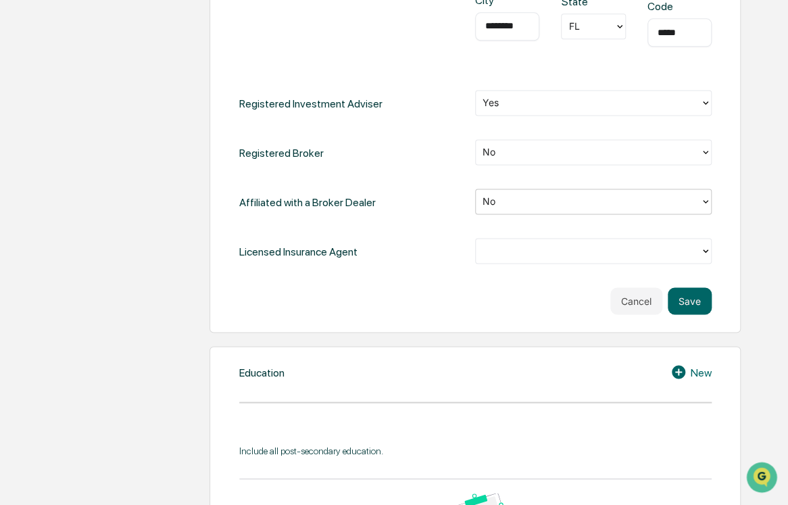
click at [484, 249] on input "text" at bounding box center [483, 251] width 2 height 13
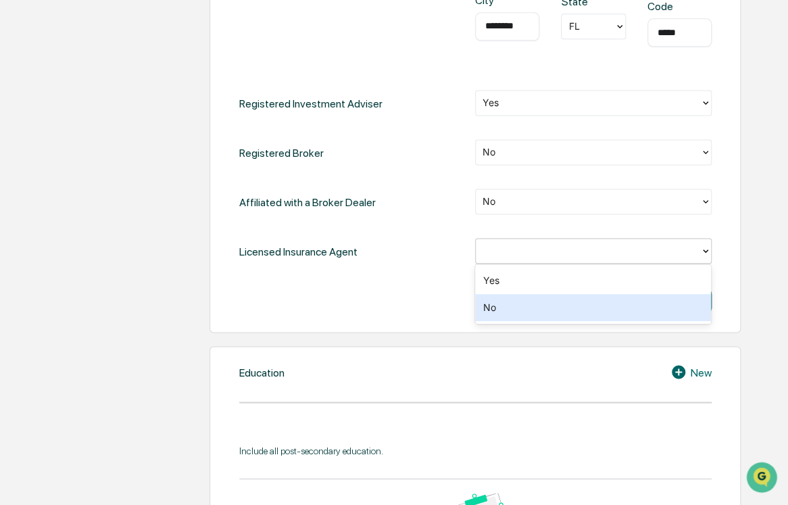
click at [497, 303] on div "No" at bounding box center [593, 307] width 236 height 27
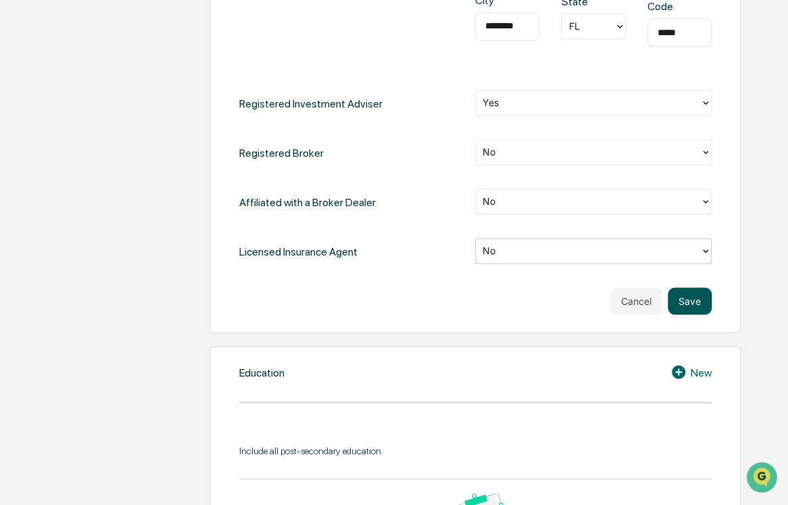
click at [697, 294] on button "Save" at bounding box center [690, 300] width 44 height 27
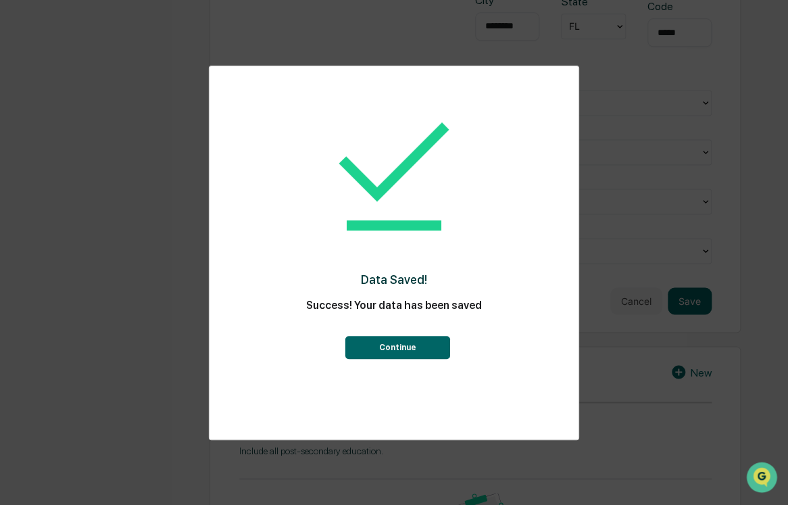
click at [403, 343] on button "Continue" at bounding box center [397, 347] width 105 height 23
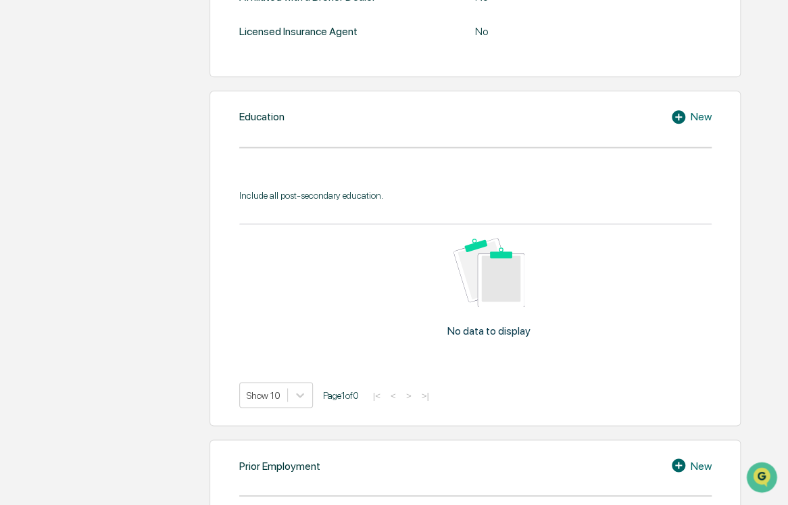
scroll to position [648, 0]
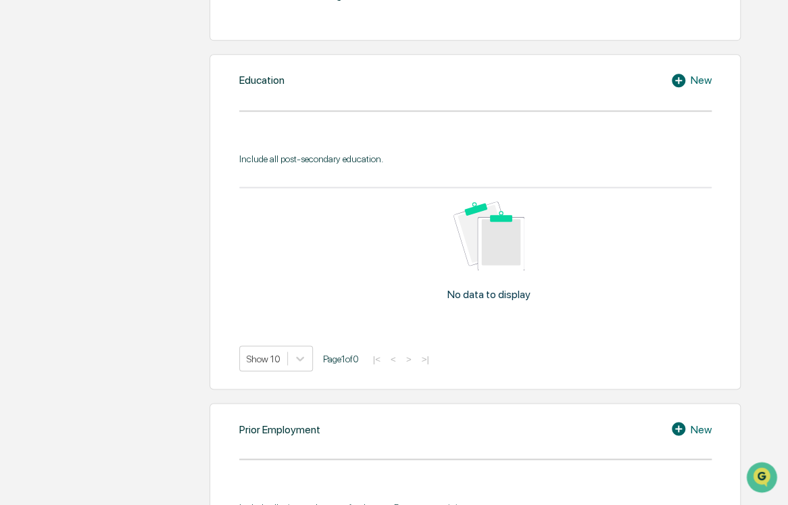
click at [678, 87] on icon at bounding box center [679, 81] width 14 height 14
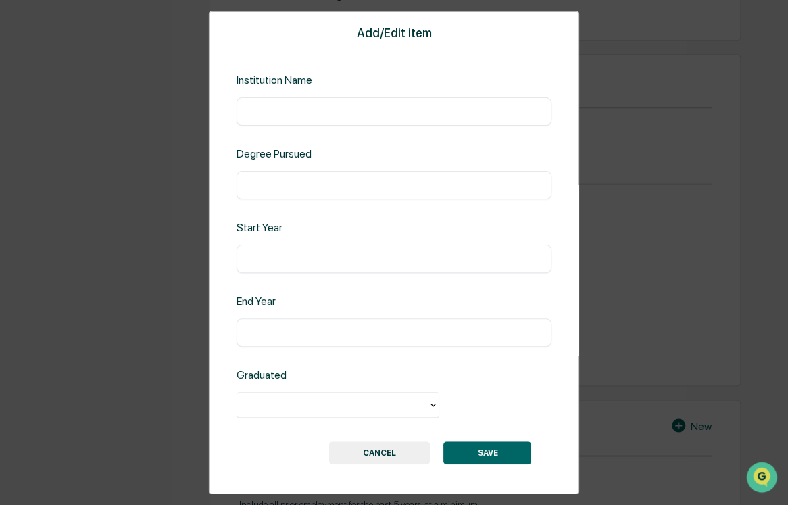
click at [297, 110] on input "text" at bounding box center [394, 111] width 295 height 14
type input "**********"
click at [325, 175] on div "​" at bounding box center [393, 184] width 315 height 28
click at [274, 193] on div "​" at bounding box center [393, 184] width 315 height 28
click at [275, 182] on input "text" at bounding box center [394, 185] width 295 height 14
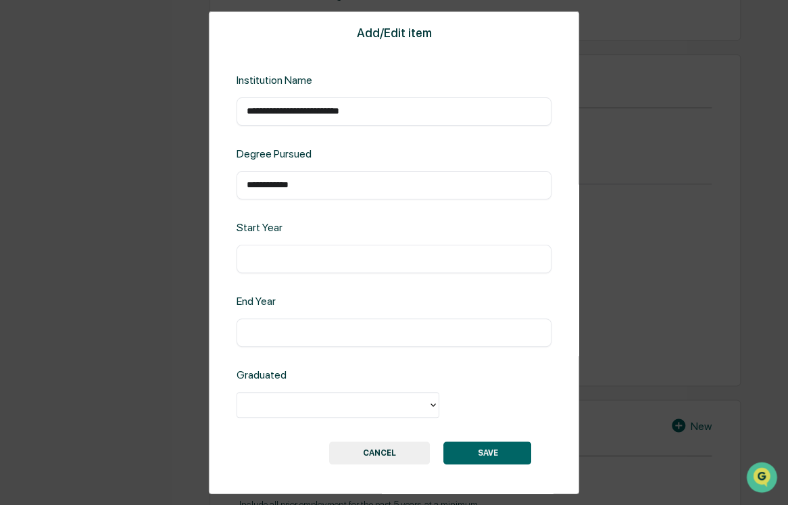
type input "**********"
click at [303, 255] on input "text" at bounding box center [394, 259] width 295 height 14
type input "****"
click at [289, 338] on input "text" at bounding box center [394, 333] width 295 height 14
type input "****"
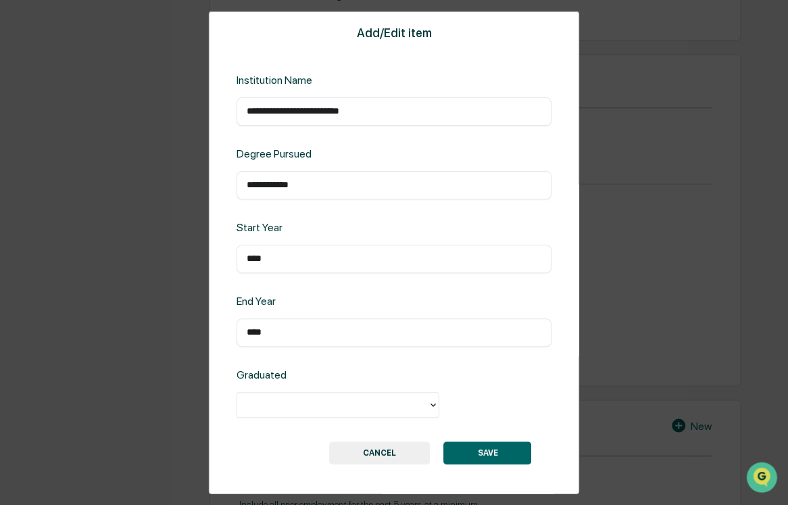
click at [301, 399] on div at bounding box center [332, 405] width 177 height 16
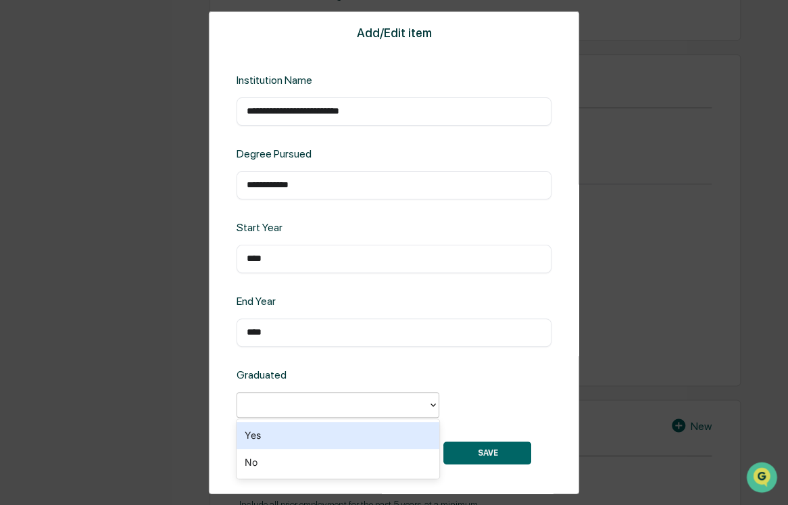
click at [287, 437] on div "Yes" at bounding box center [337, 435] width 203 height 27
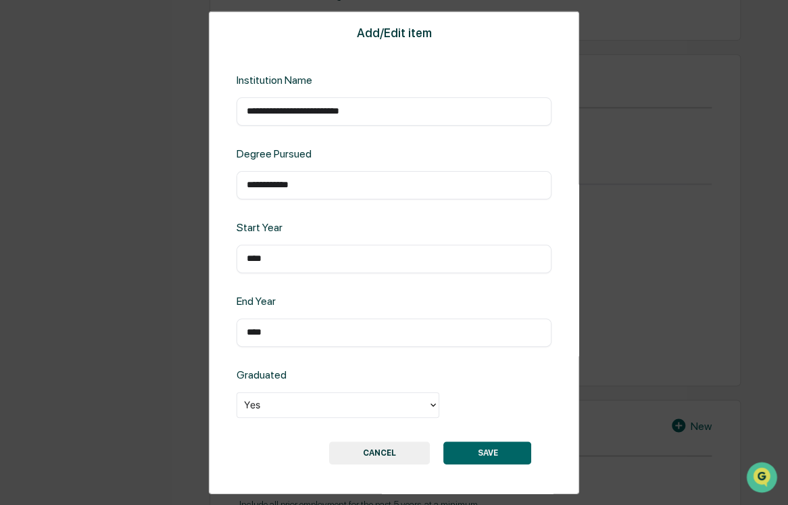
click at [505, 454] on button "SAVE" at bounding box center [487, 452] width 88 height 23
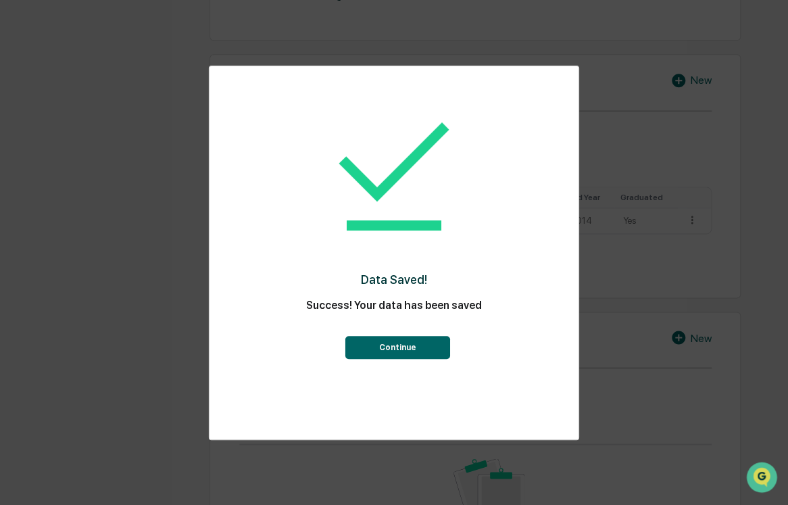
click at [429, 345] on button "Continue" at bounding box center [397, 347] width 105 height 23
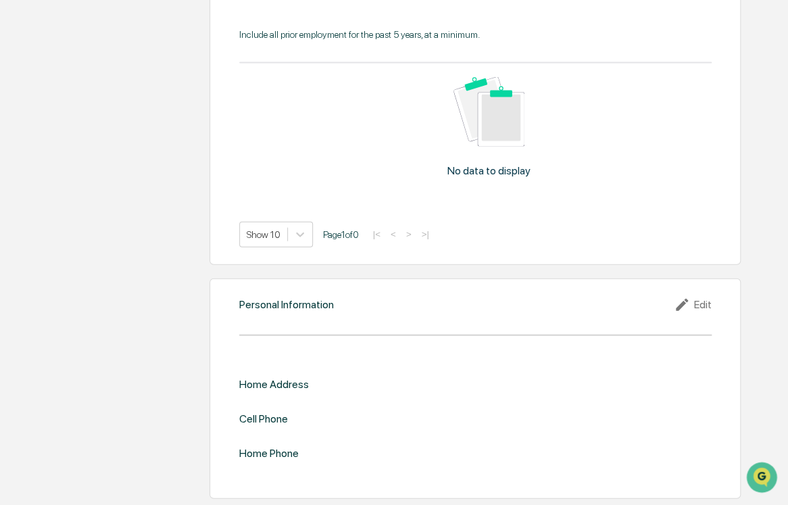
scroll to position [1043, 0]
click at [682, 305] on icon at bounding box center [684, 304] width 20 height 16
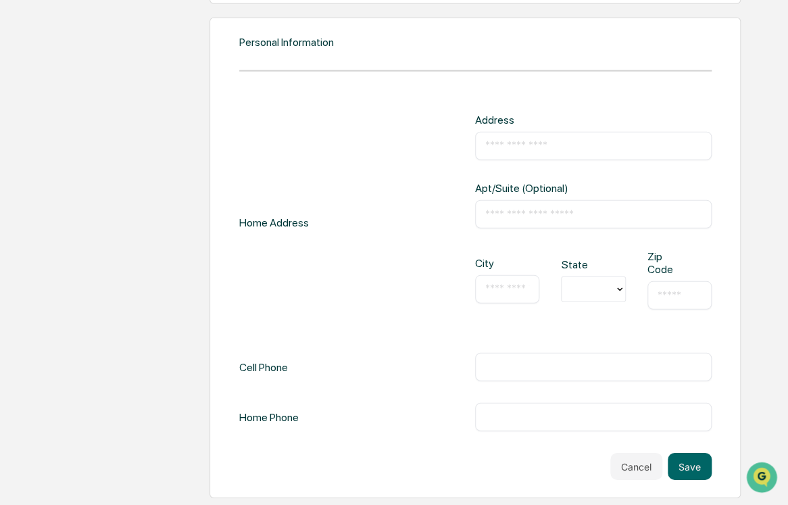
scroll to position [1301, 0]
click at [502, 286] on input "text" at bounding box center [507, 289] width 44 height 14
click at [505, 371] on input "text" at bounding box center [593, 367] width 216 height 14
type input "**********"
click at [695, 474] on button "Save" at bounding box center [690, 466] width 44 height 27
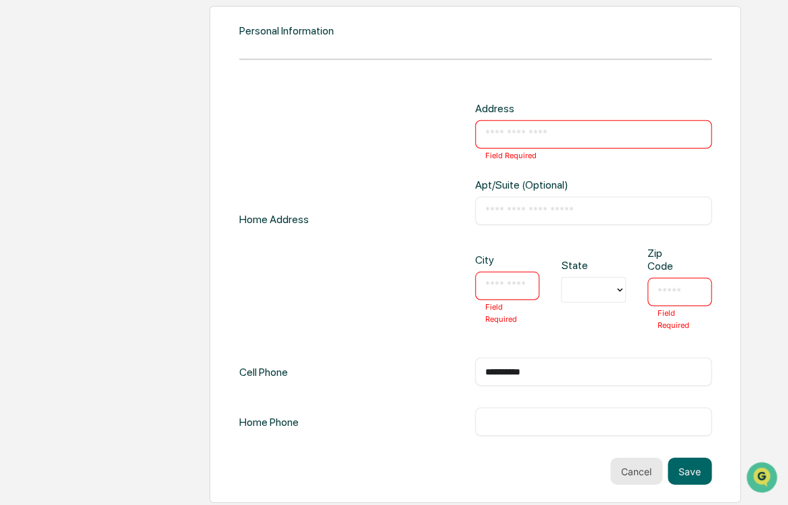
click at [642, 480] on button "Cancel" at bounding box center [636, 470] width 52 height 27
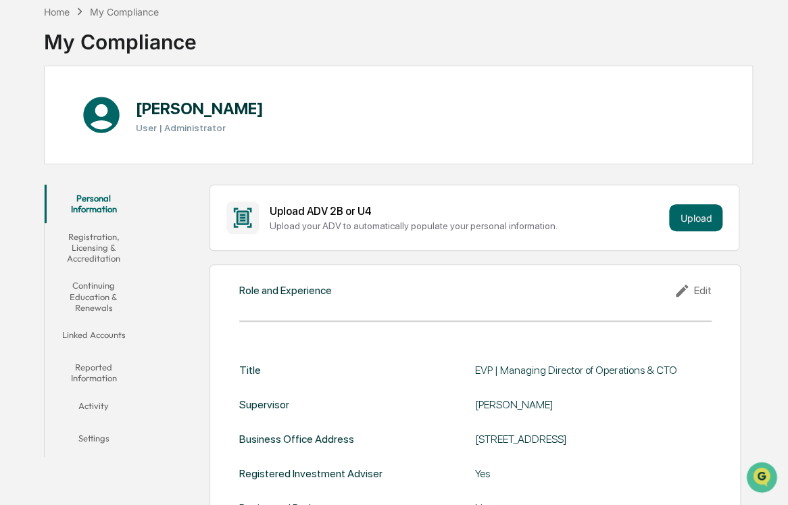
scroll to position [0, 0]
